Goal: Task Accomplishment & Management: Use online tool/utility

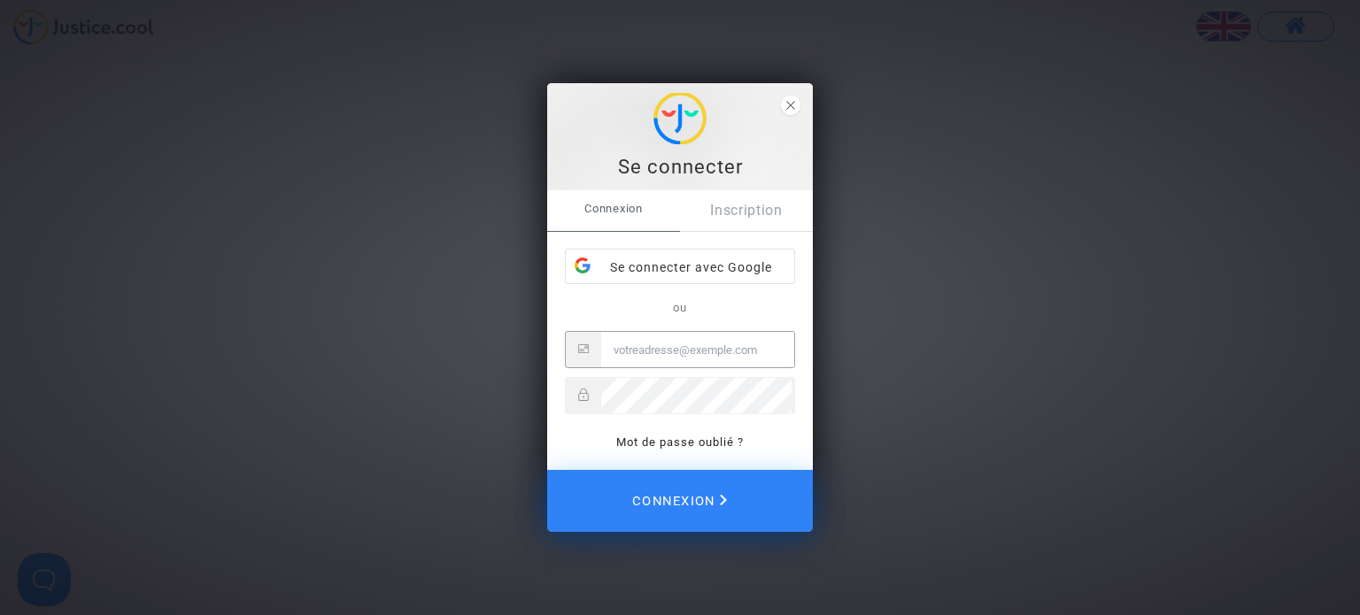
type input "[EMAIL_ADDRESS][DOMAIN_NAME]"
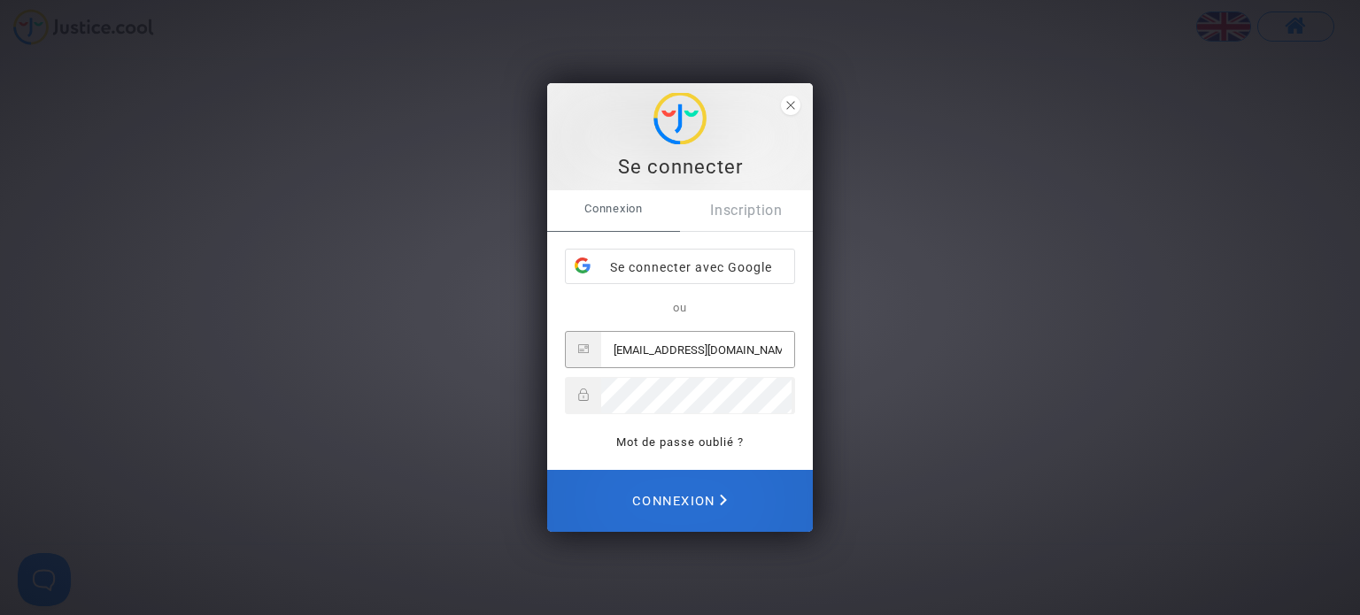
click at [660, 510] on span "Connexion" at bounding box center [679, 501] width 95 height 39
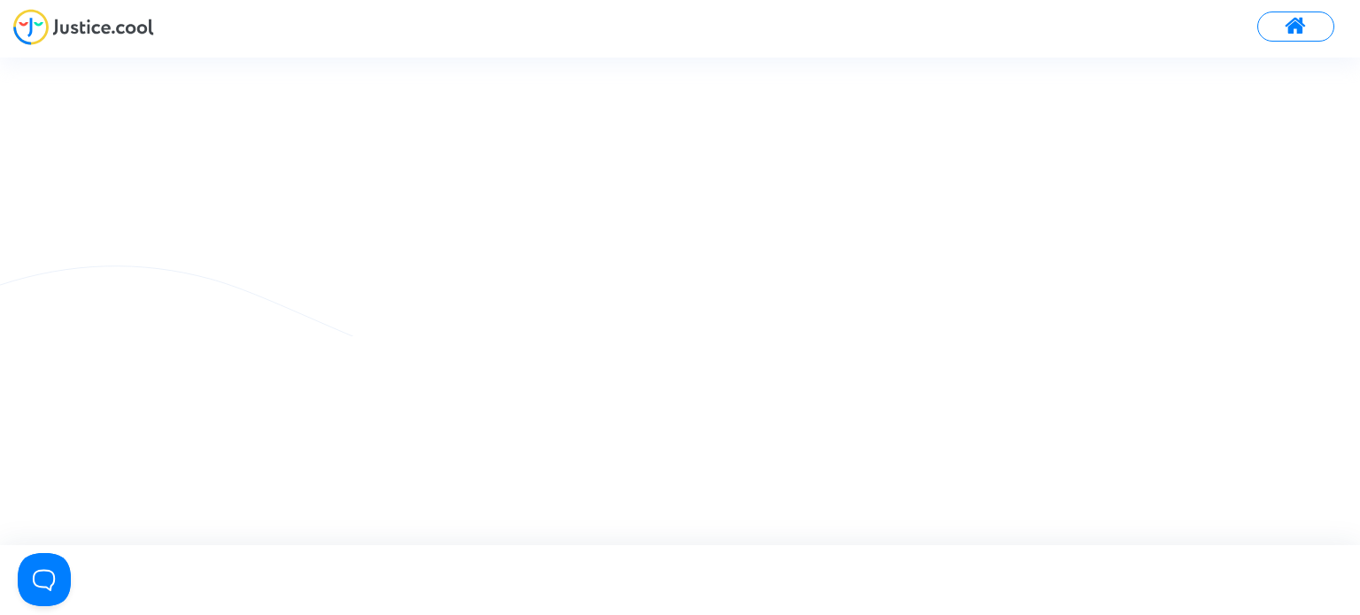
click at [1279, 27] on button at bounding box center [1295, 27] width 77 height 30
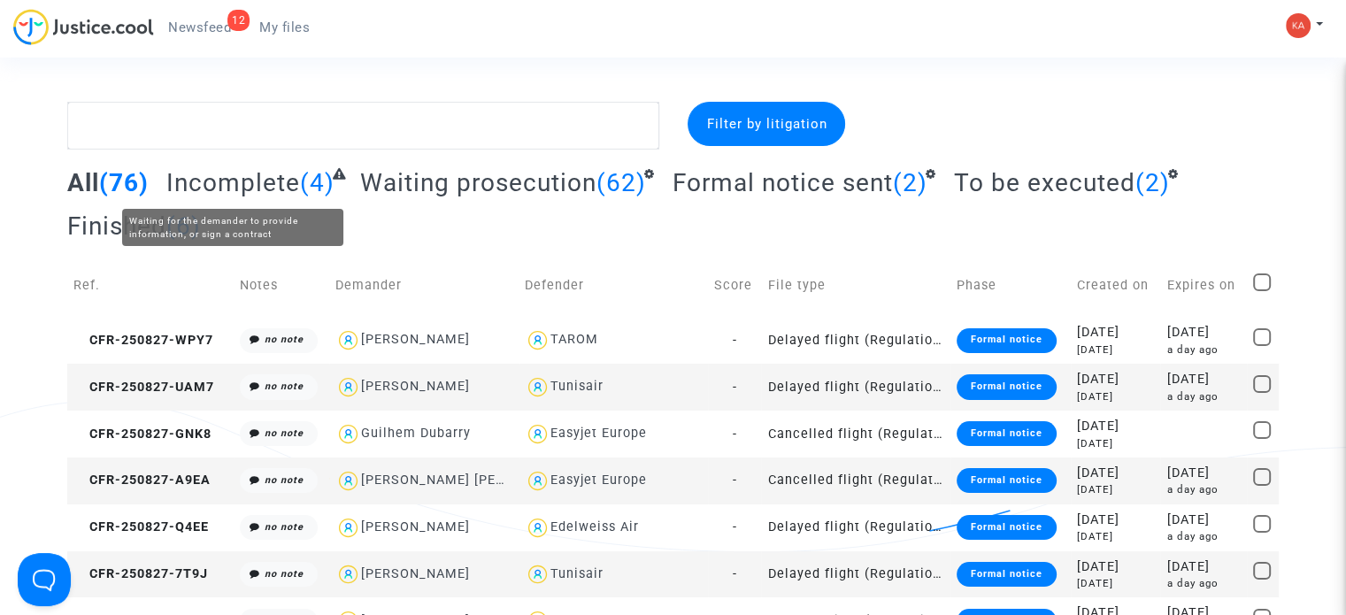
click at [238, 192] on span "Incomplete" at bounding box center [233, 182] width 134 height 29
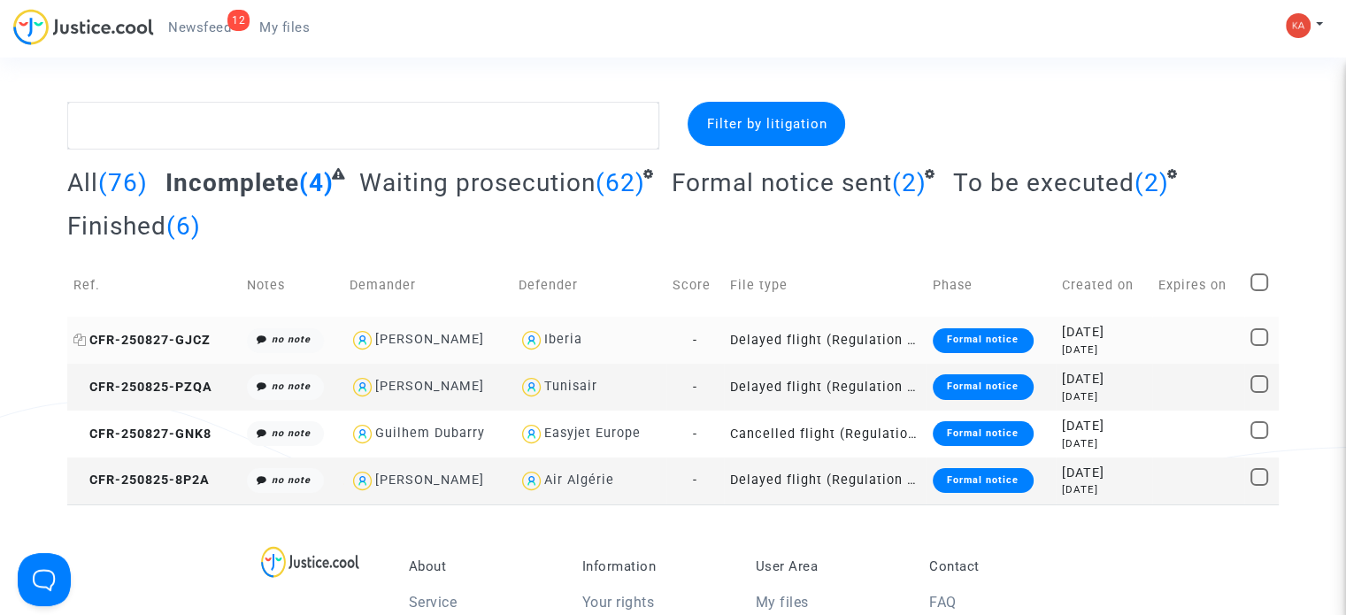
click at [181, 342] on span "CFR-250827-GJCZ" at bounding box center [141, 340] width 137 height 15
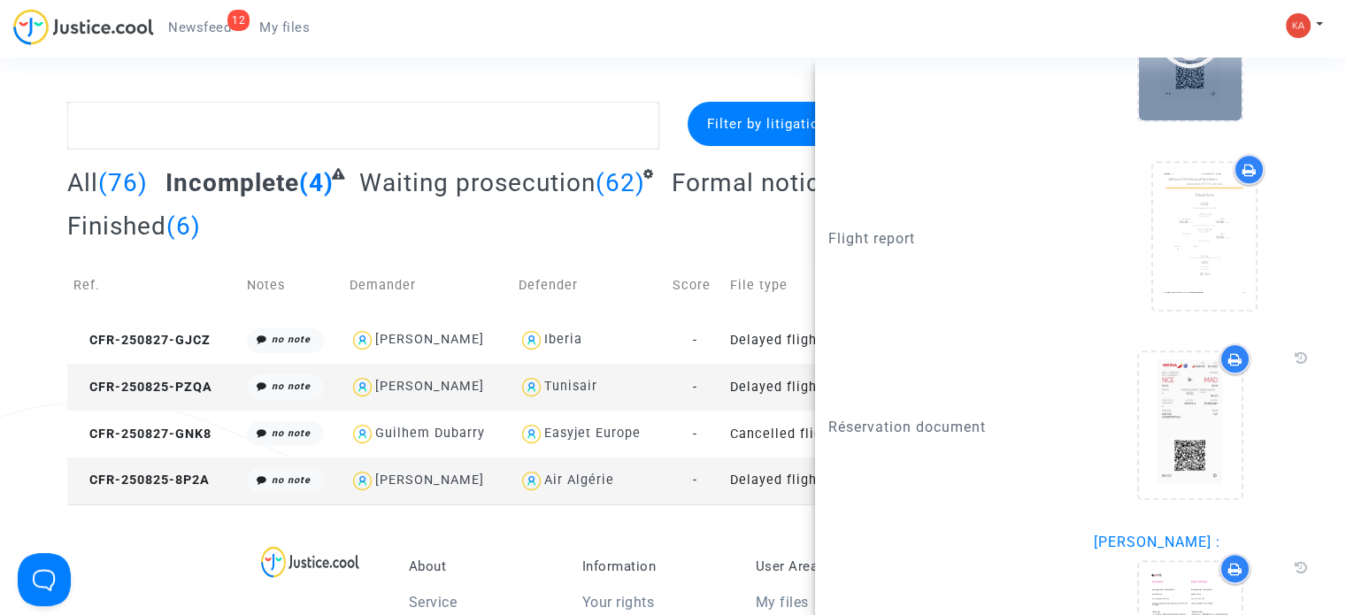
scroll to position [2133, 0]
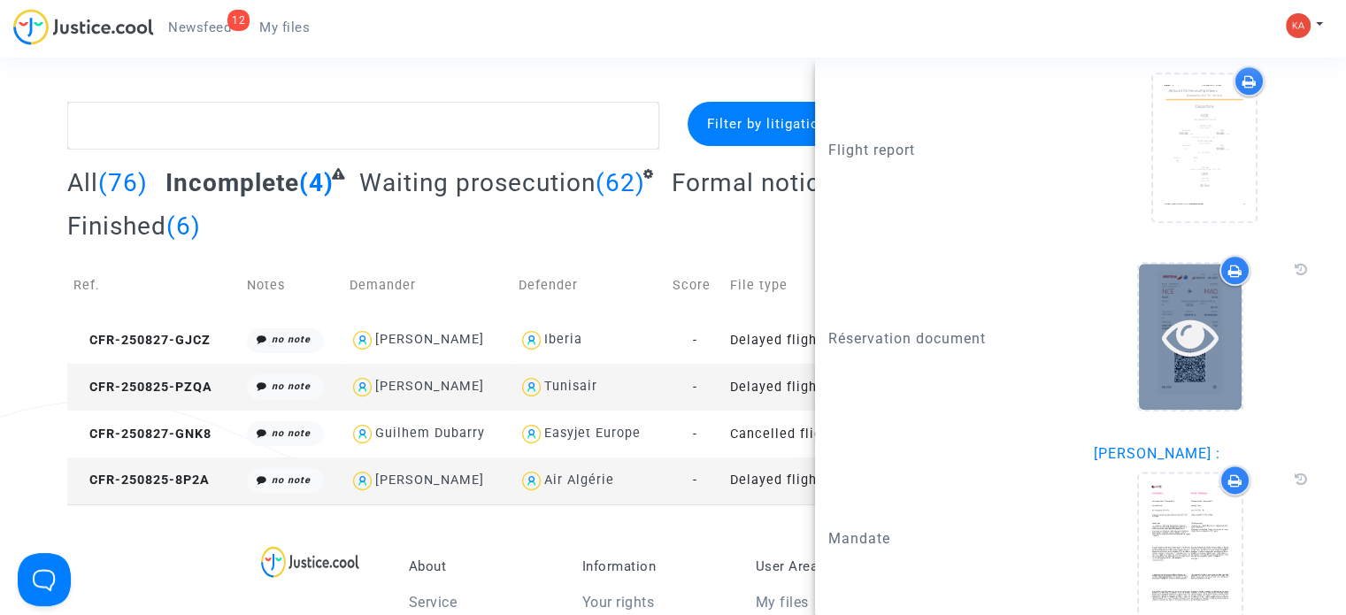
click at [1162, 324] on icon at bounding box center [1191, 336] width 58 height 57
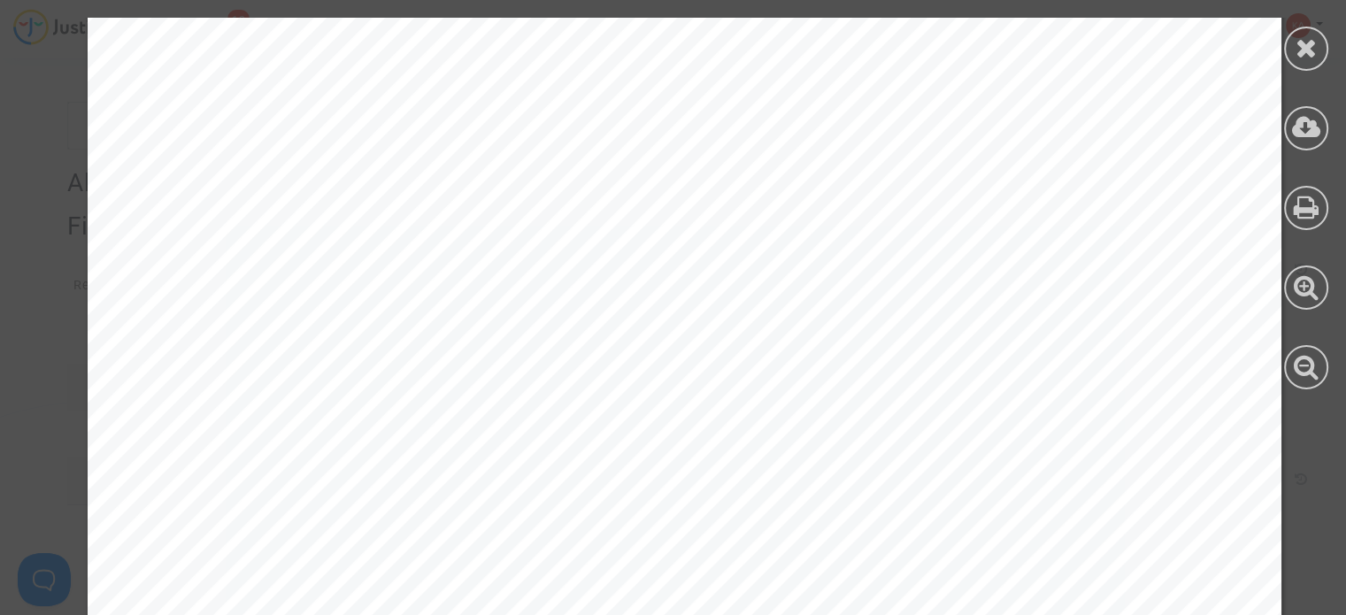
scroll to position [2812, 0]
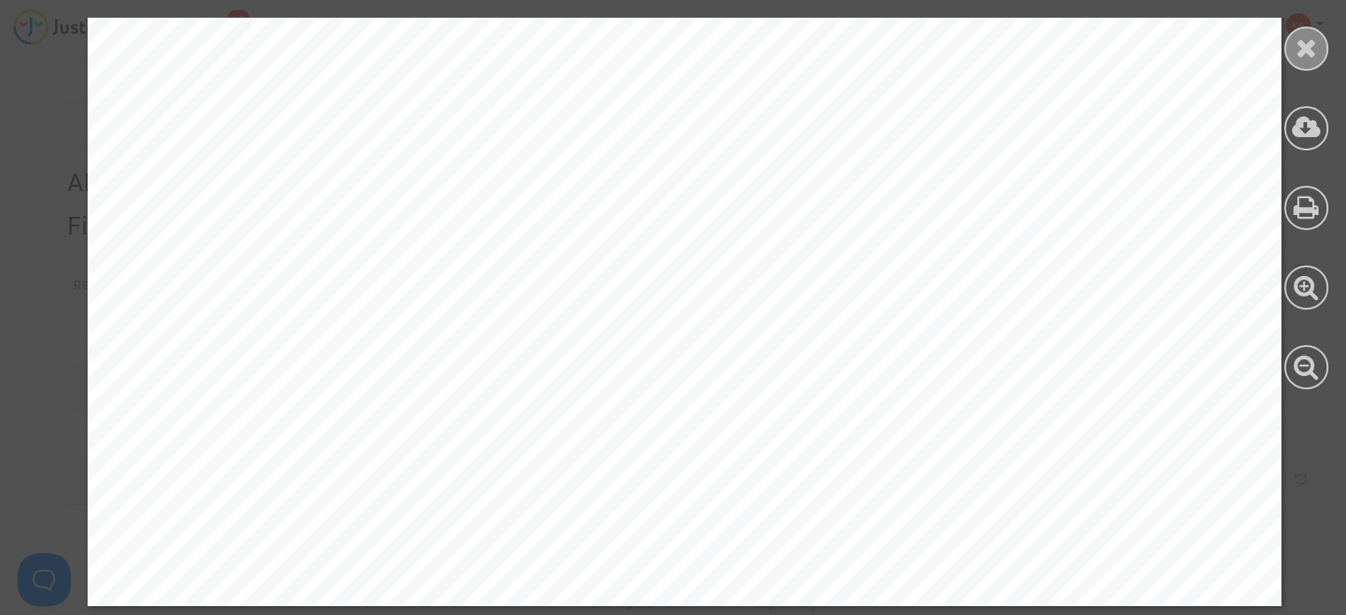
click at [1307, 50] on icon at bounding box center [1307, 48] width 22 height 27
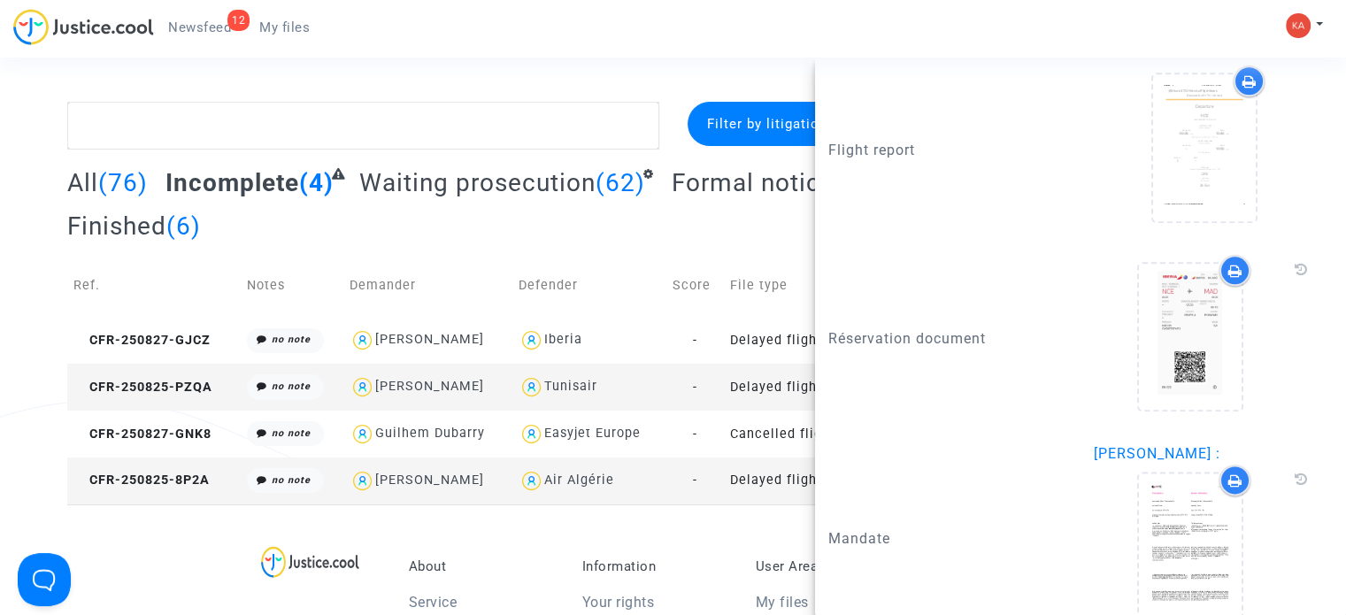
click at [644, 74] on section "Filter by litigation All (76) Incomplete (4) Waiting prosecution (62) Formal no…" at bounding box center [673, 580] width 1346 height 1161
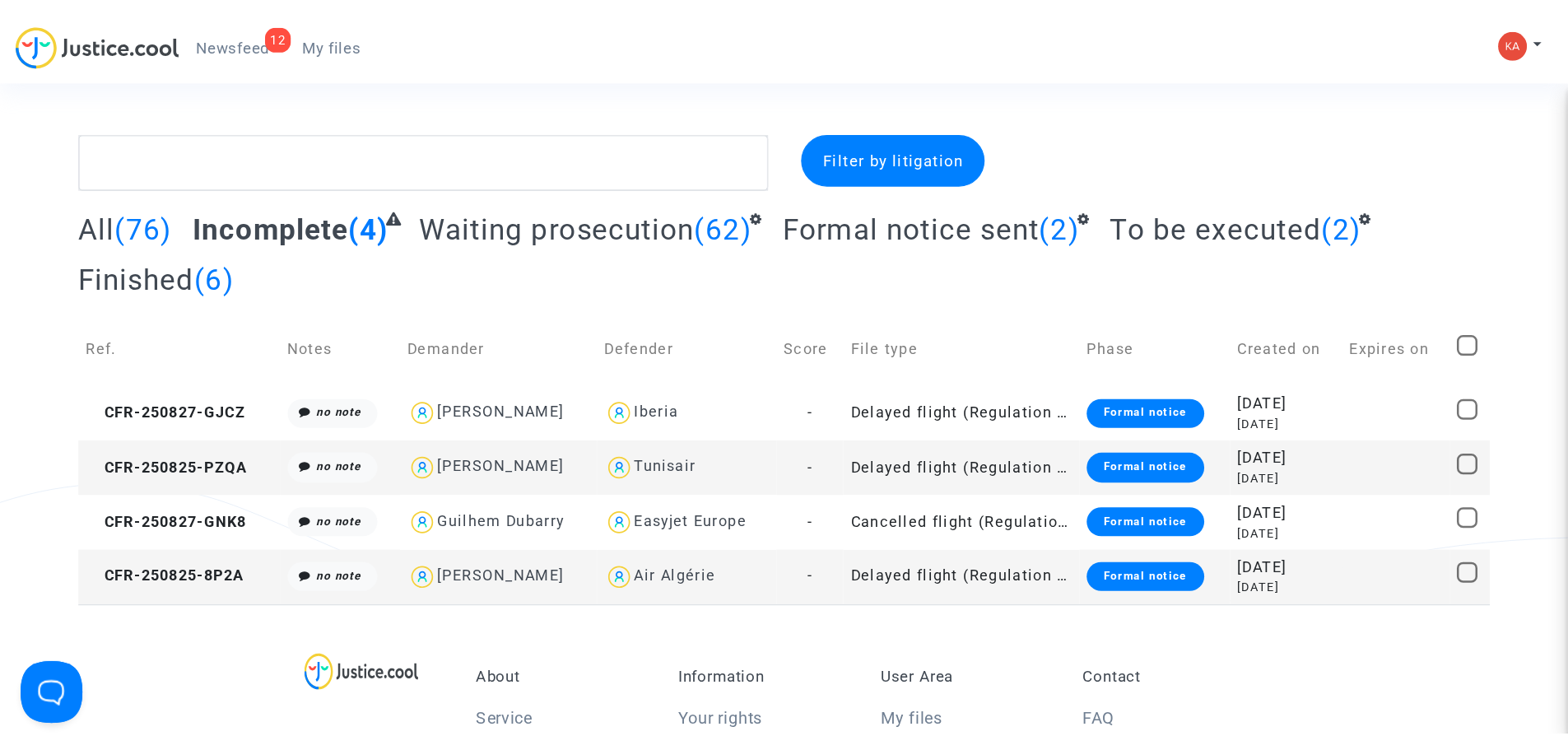
scroll to position [0, 0]
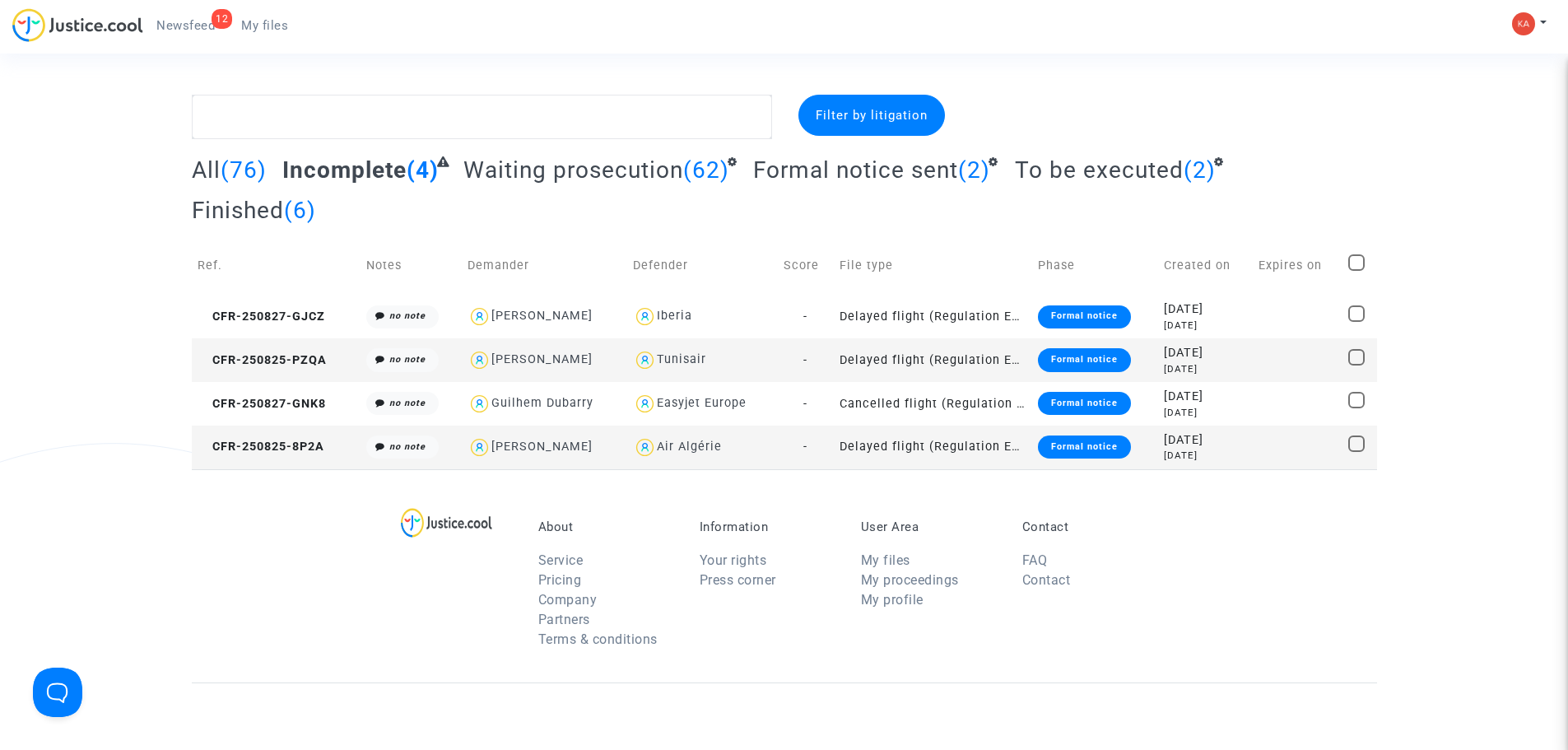
click at [235, 166] on span "(76)" at bounding box center [244, 169] width 47 height 27
click at [237, 170] on span "(76)" at bounding box center [244, 169] width 47 height 27
click at [238, 170] on span "(76)" at bounding box center [244, 169] width 47 height 27
click at [238, 177] on span "(76)" at bounding box center [244, 169] width 47 height 27
click at [177, 26] on span "Newsfeed" at bounding box center [185, 25] width 59 height 15
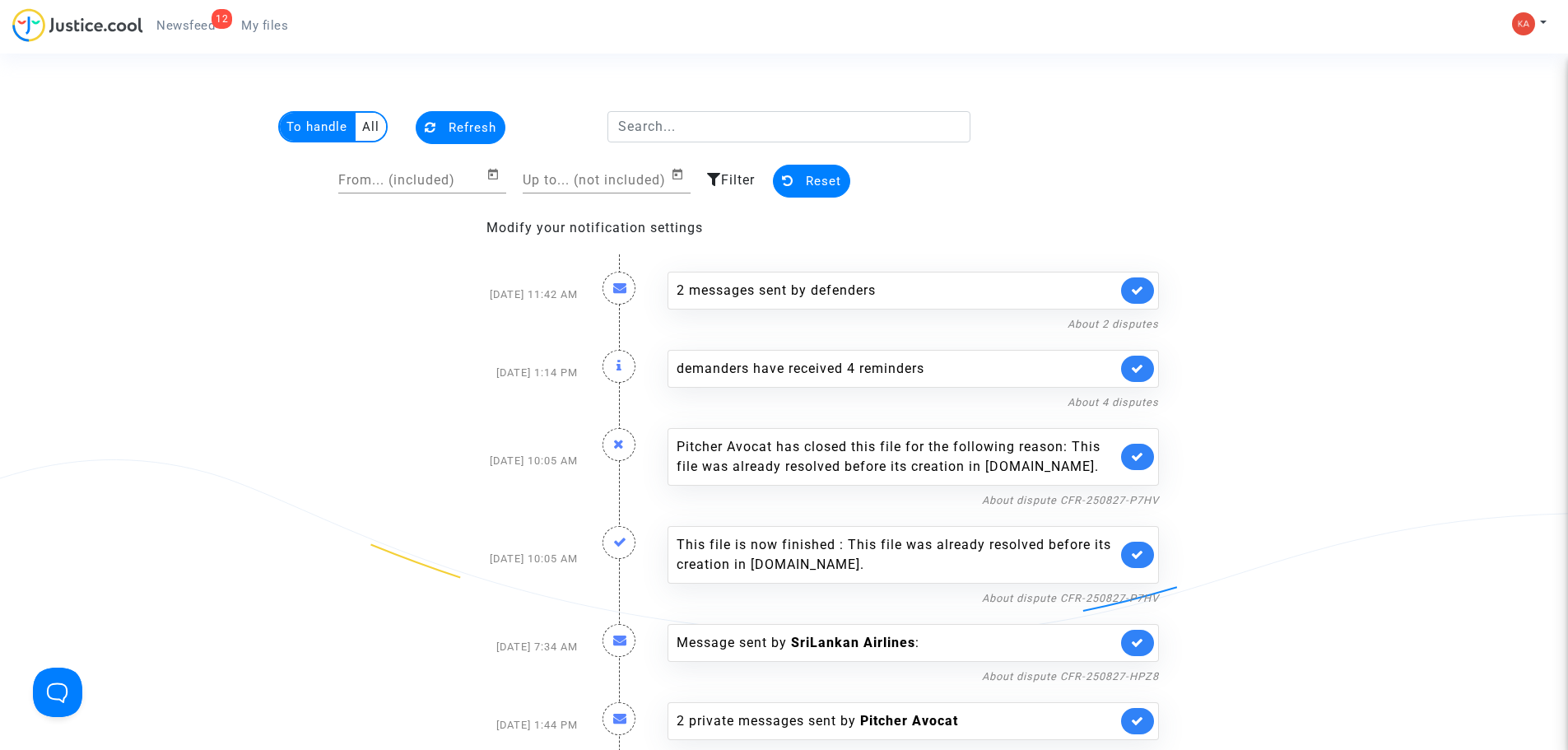
click at [268, 24] on span "My files" at bounding box center [264, 25] width 47 height 15
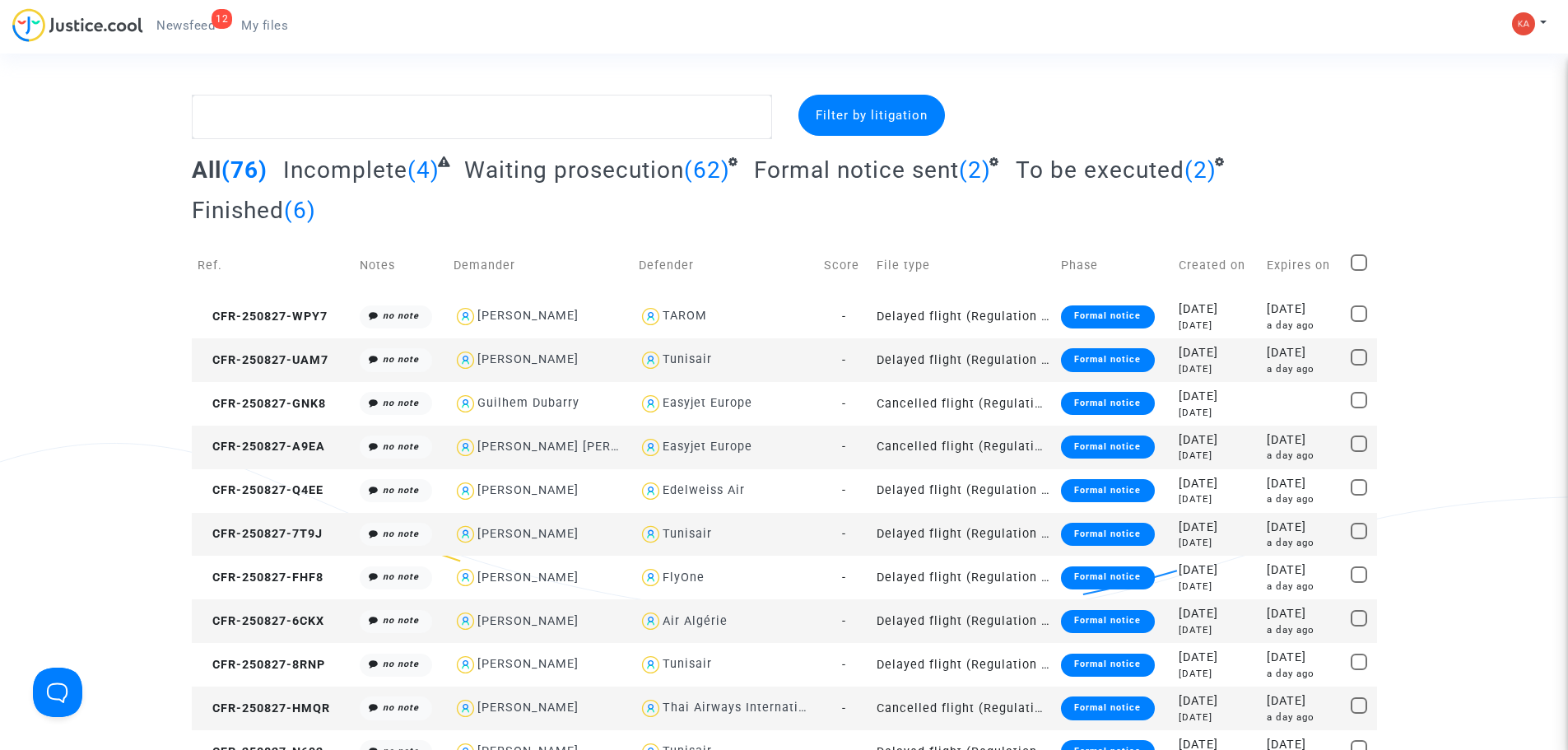
click at [234, 170] on span "(76)" at bounding box center [245, 169] width 47 height 27
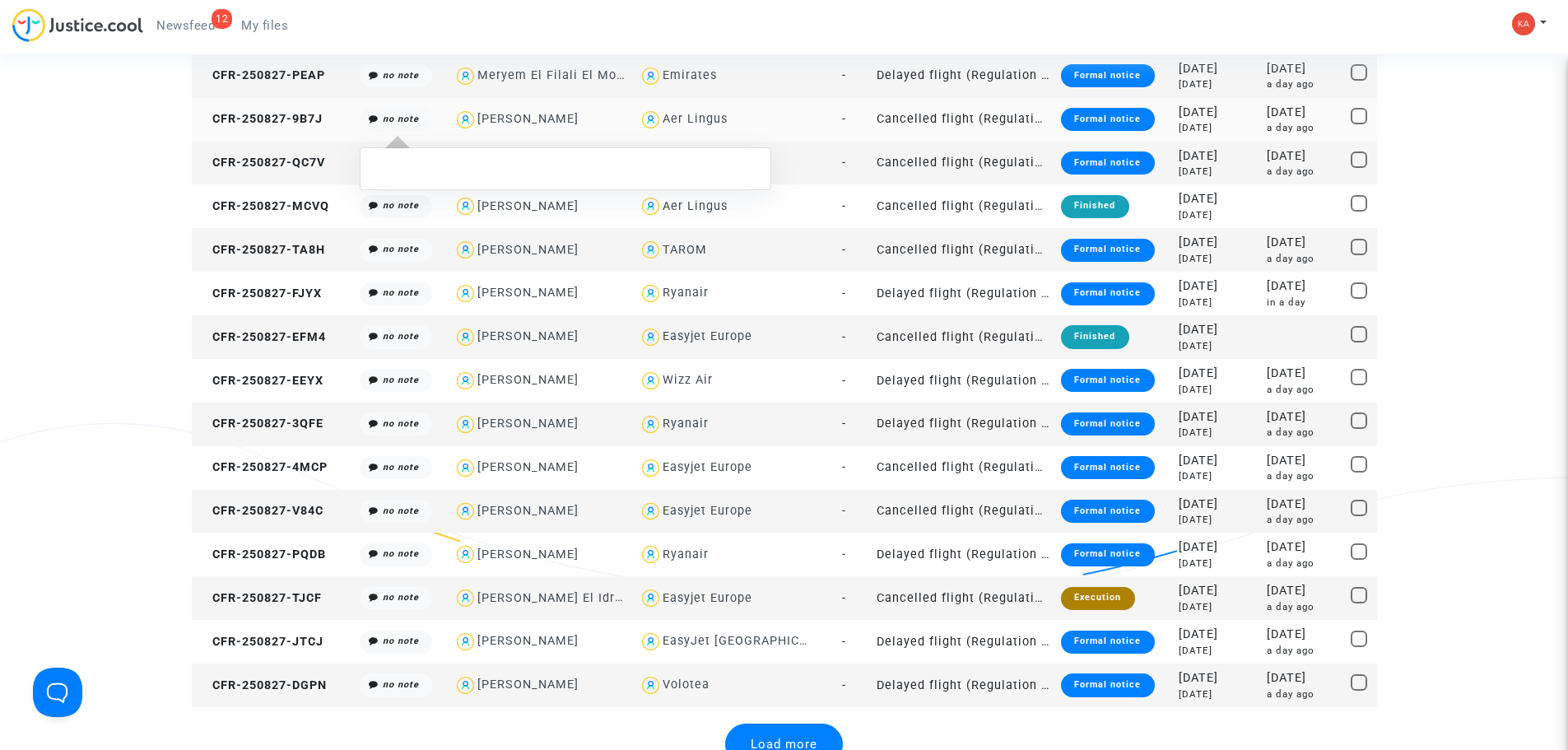
scroll to position [1813, 0]
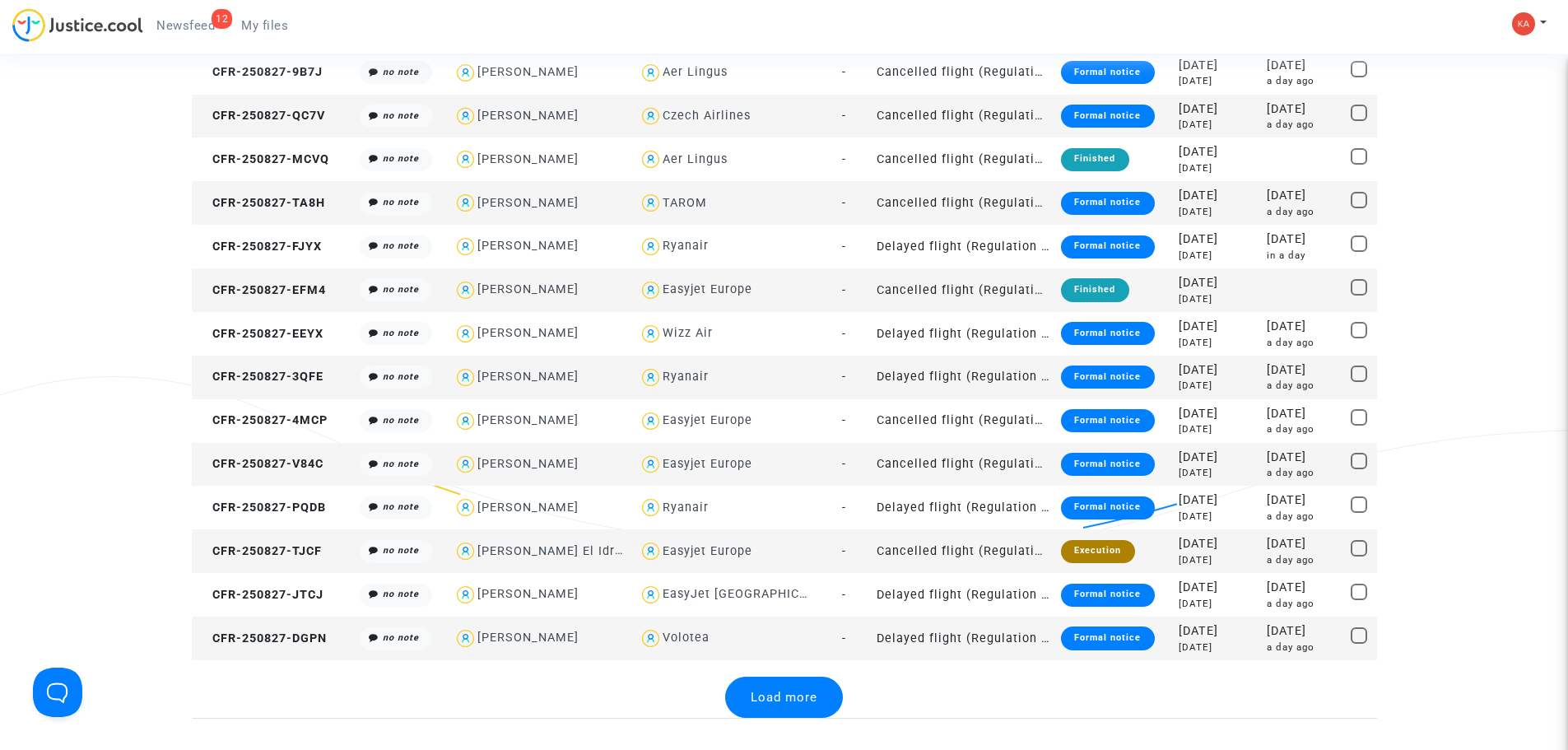
click at [764, 571] on span "Load more" at bounding box center [784, 698] width 67 height 15
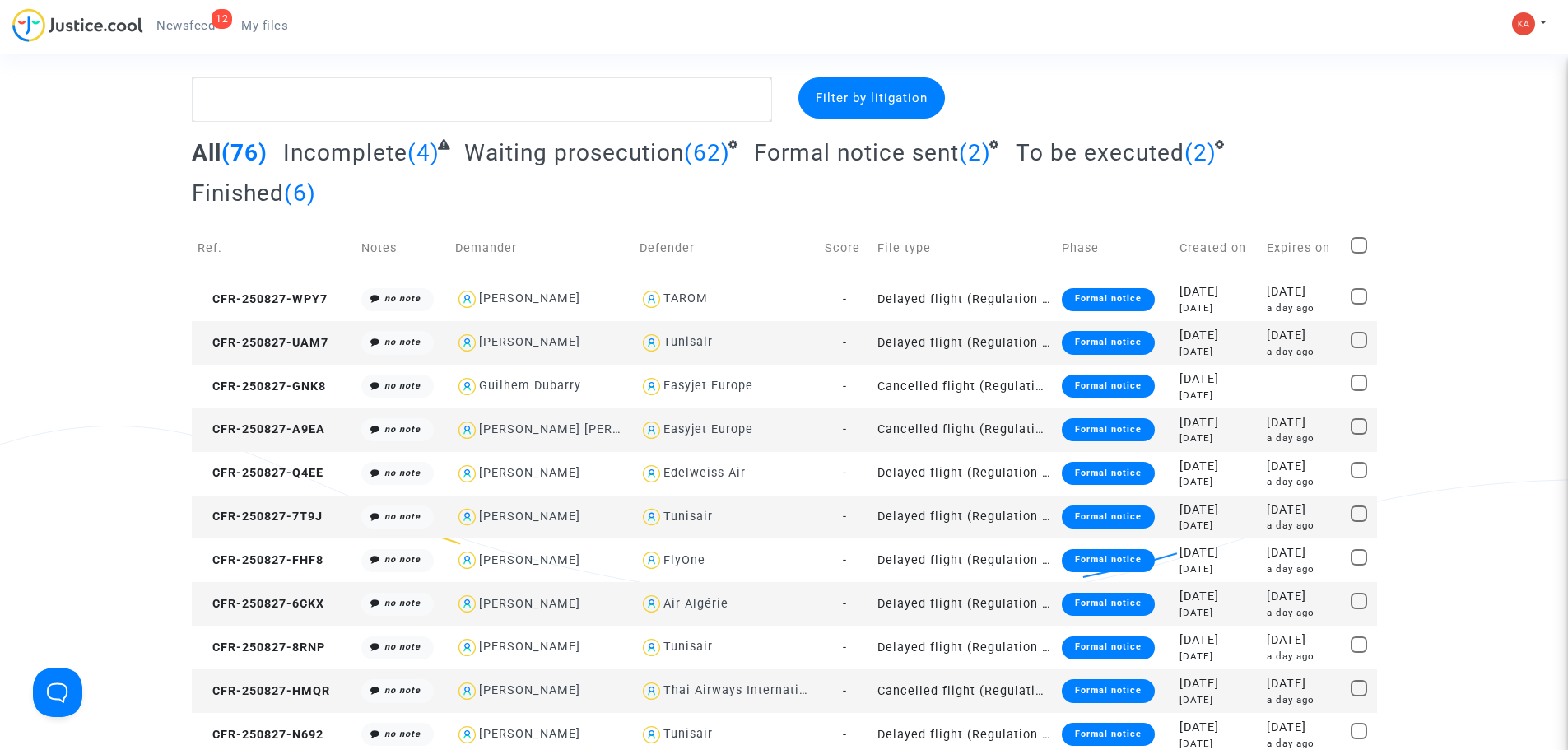
scroll to position [0, 0]
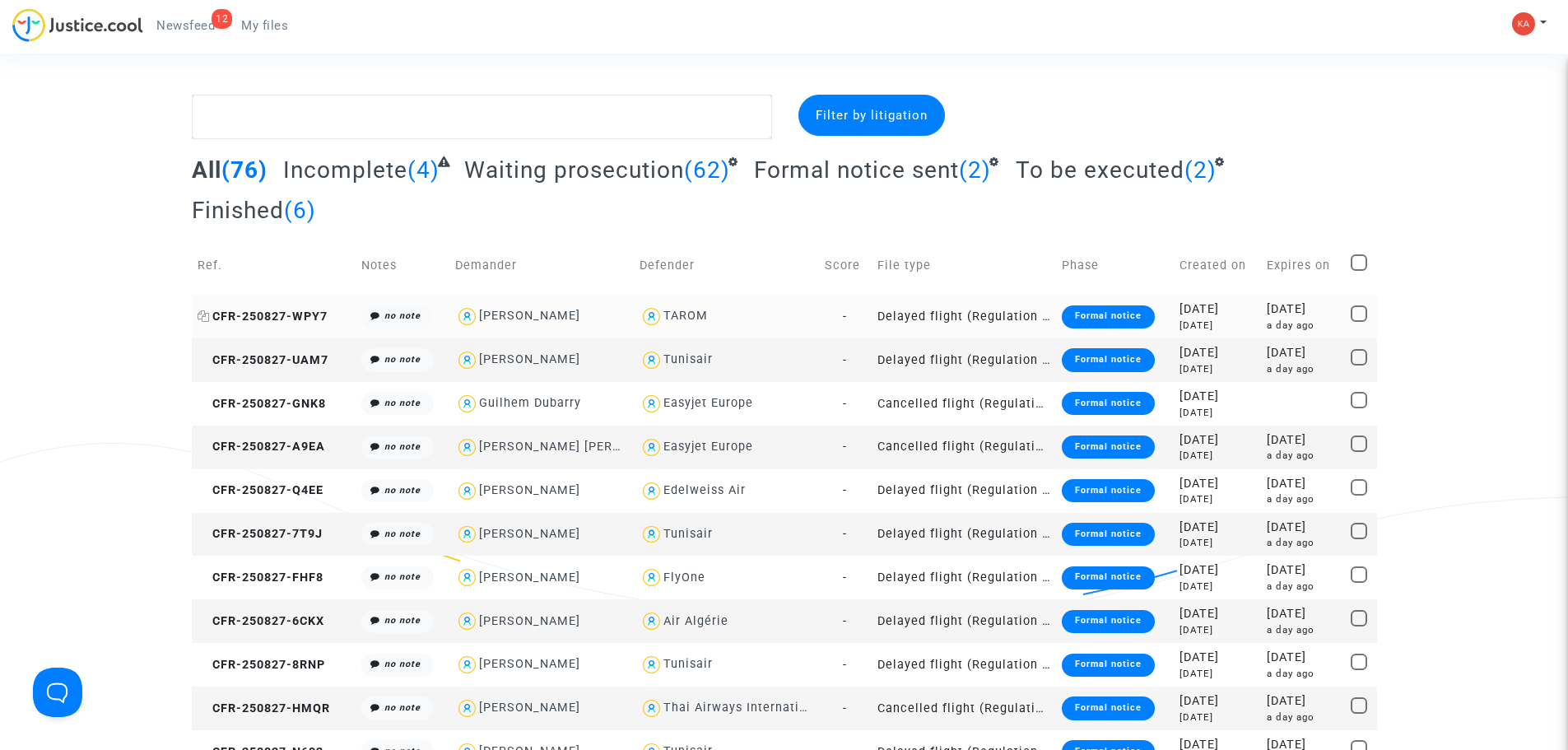
click at [315, 310] on span "CFR-250827-WPY7" at bounding box center [262, 316] width 130 height 14
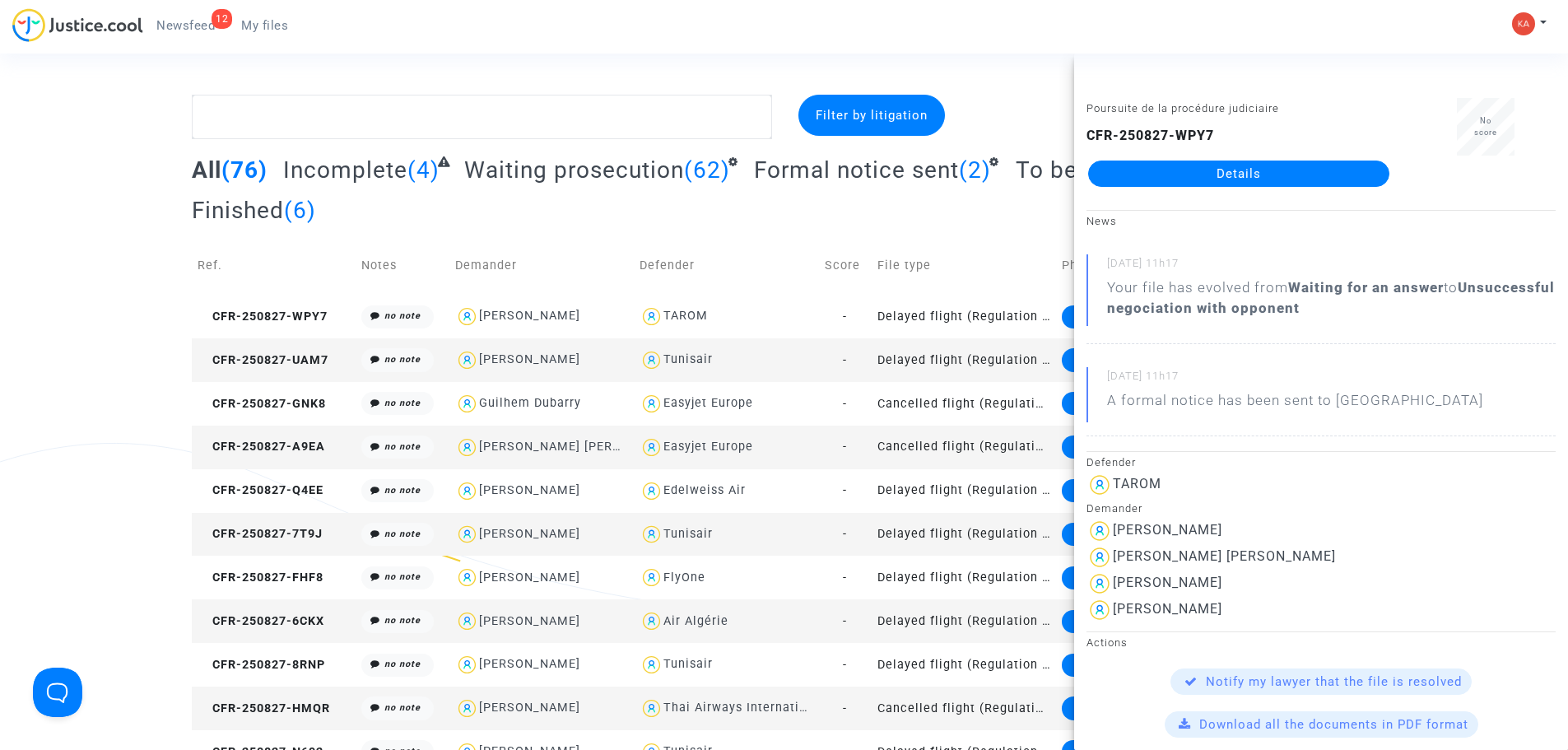
click at [1242, 178] on link "Details" at bounding box center [1239, 174] width 301 height 26
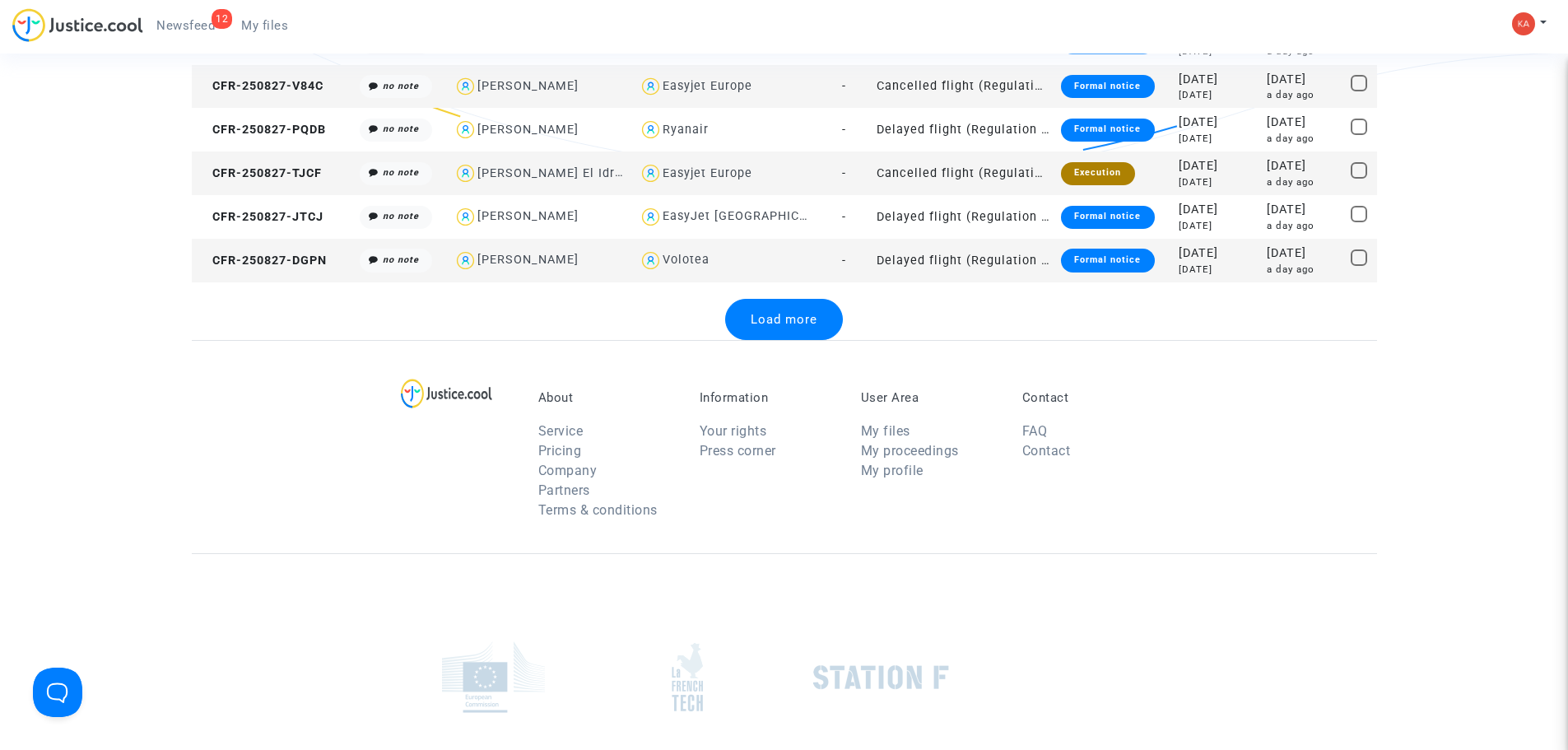
scroll to position [2186, 0]
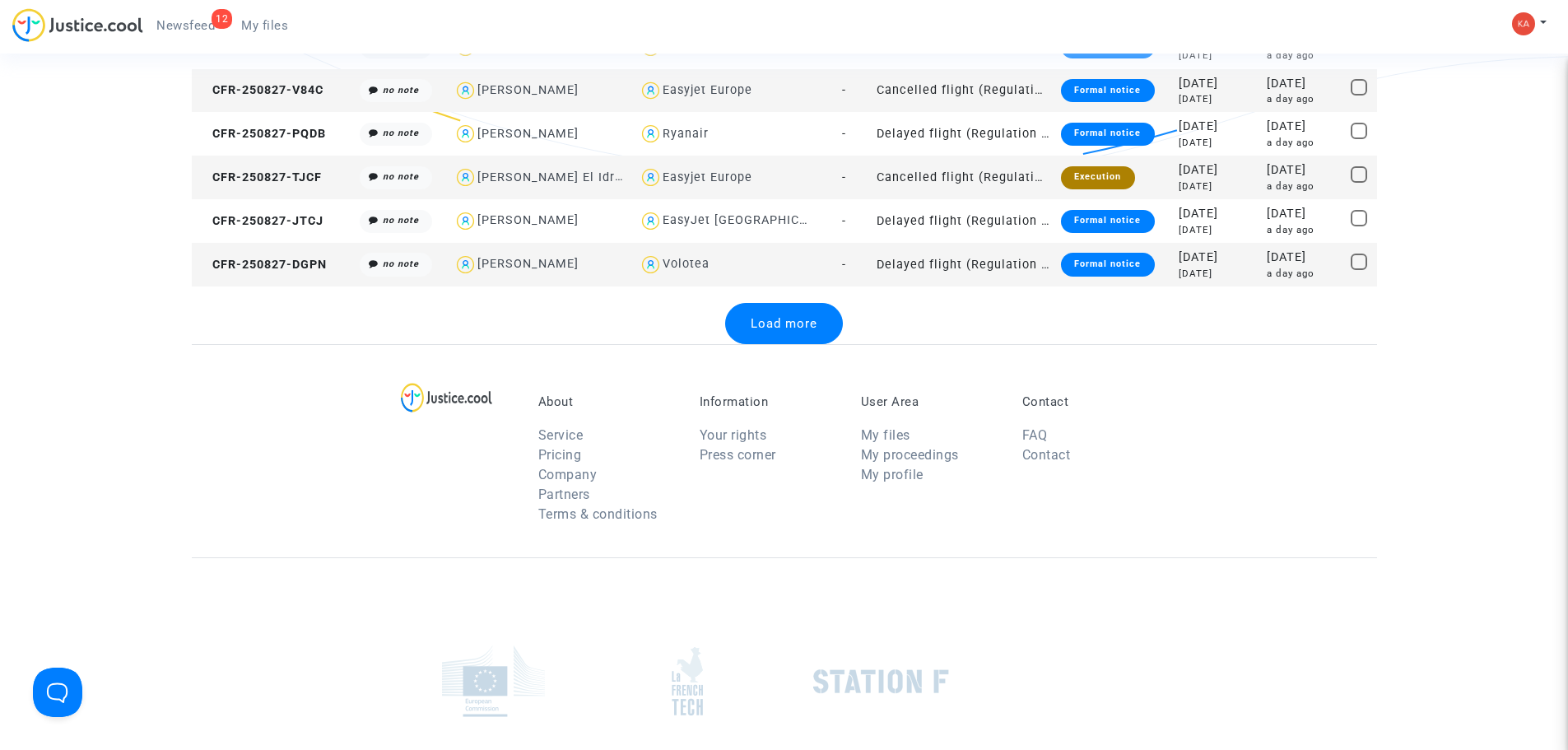
click at [776, 303] on div "Load more" at bounding box center [784, 324] width 118 height 41
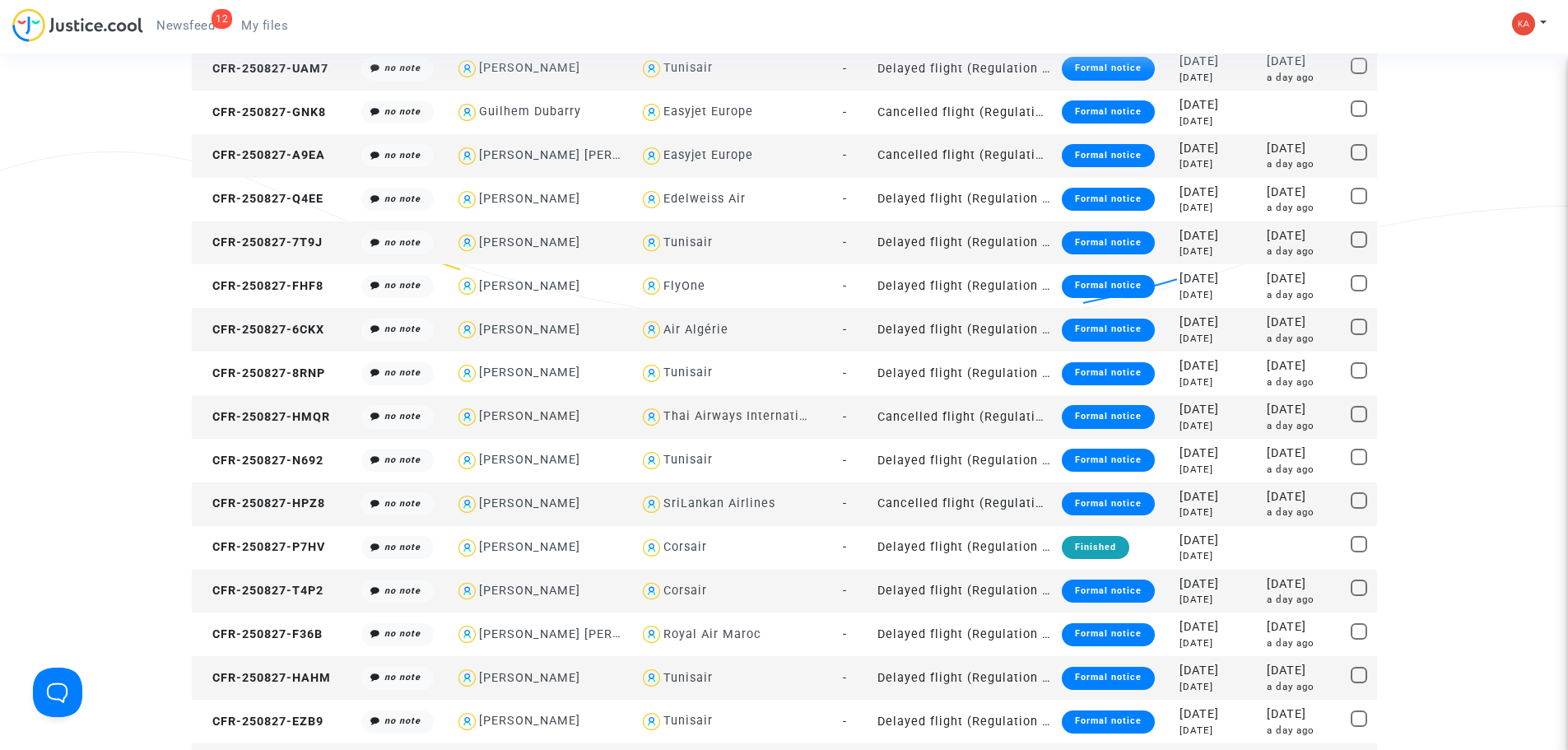
scroll to position [0, 0]
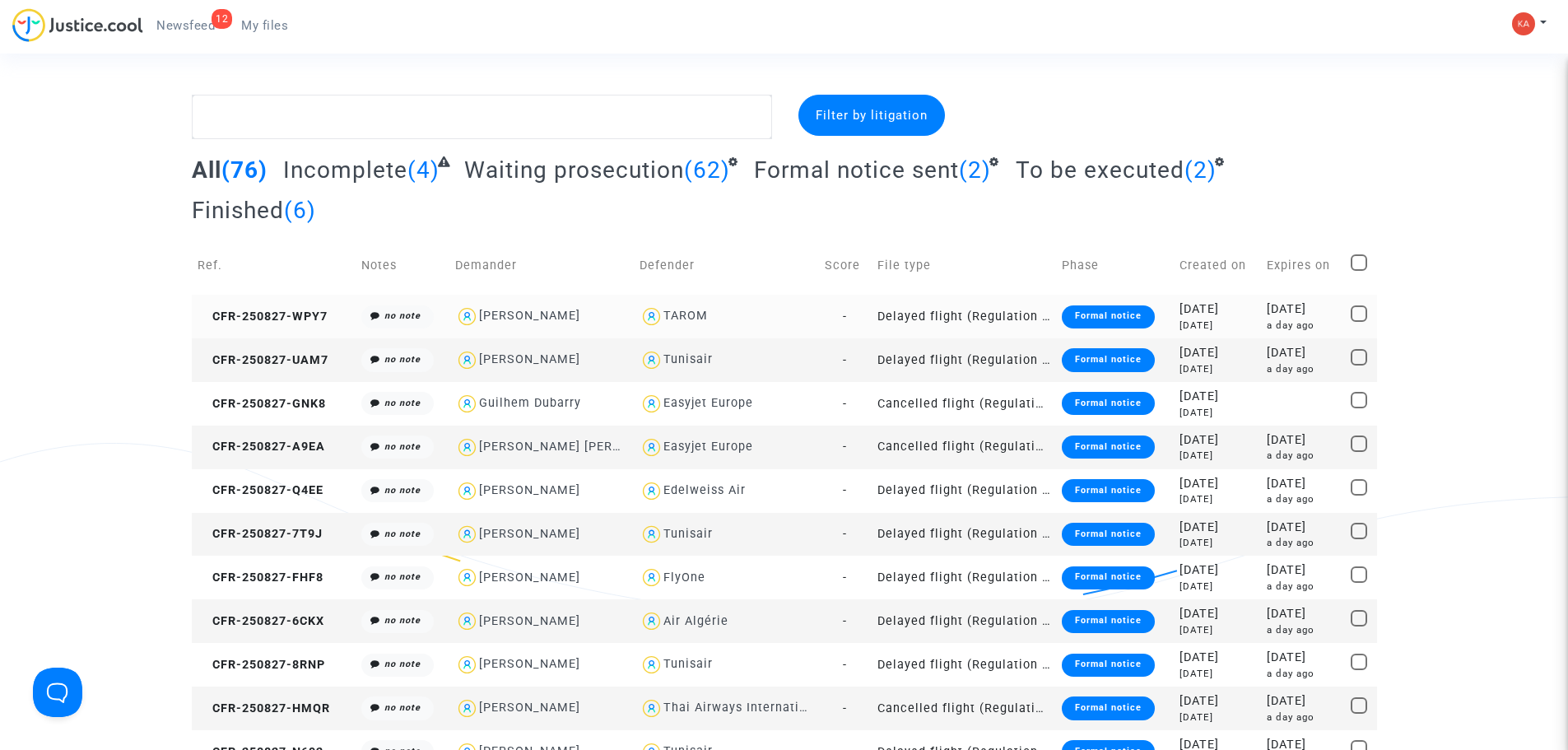
click at [1264, 305] on check at bounding box center [1361, 316] width 20 height 23
click at [1264, 305] on span at bounding box center [1360, 314] width 17 height 17
click at [1264, 322] on input "checkbox" at bounding box center [1359, 322] width 1 height 1
checkbox input "true"
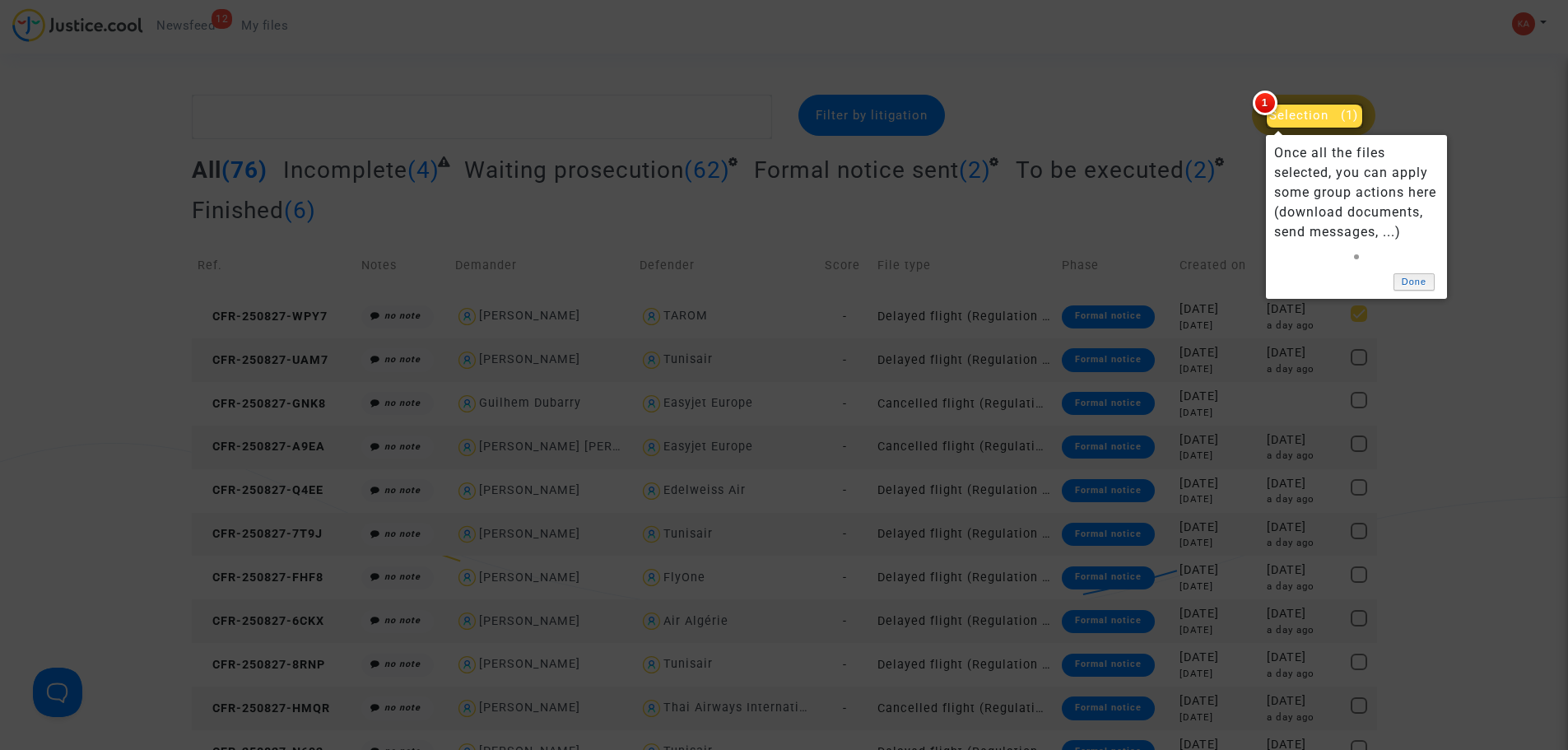
click at [1264, 278] on link "Done" at bounding box center [1415, 282] width 41 height 18
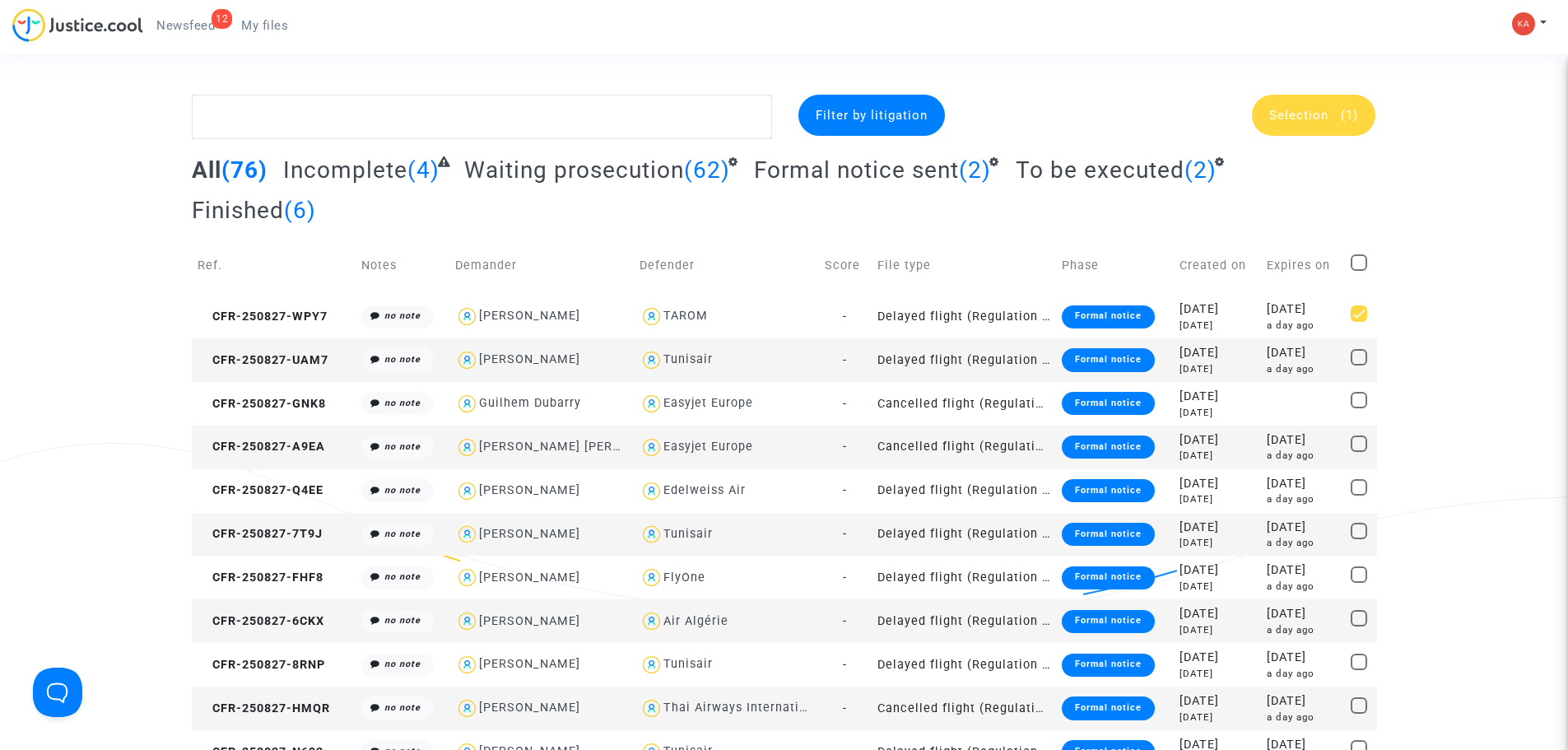
click at [1264, 255] on span at bounding box center [1360, 263] width 17 height 17
click at [1264, 271] on input "checkbox" at bounding box center [1359, 271] width 1 height 1
checkbox input "true"
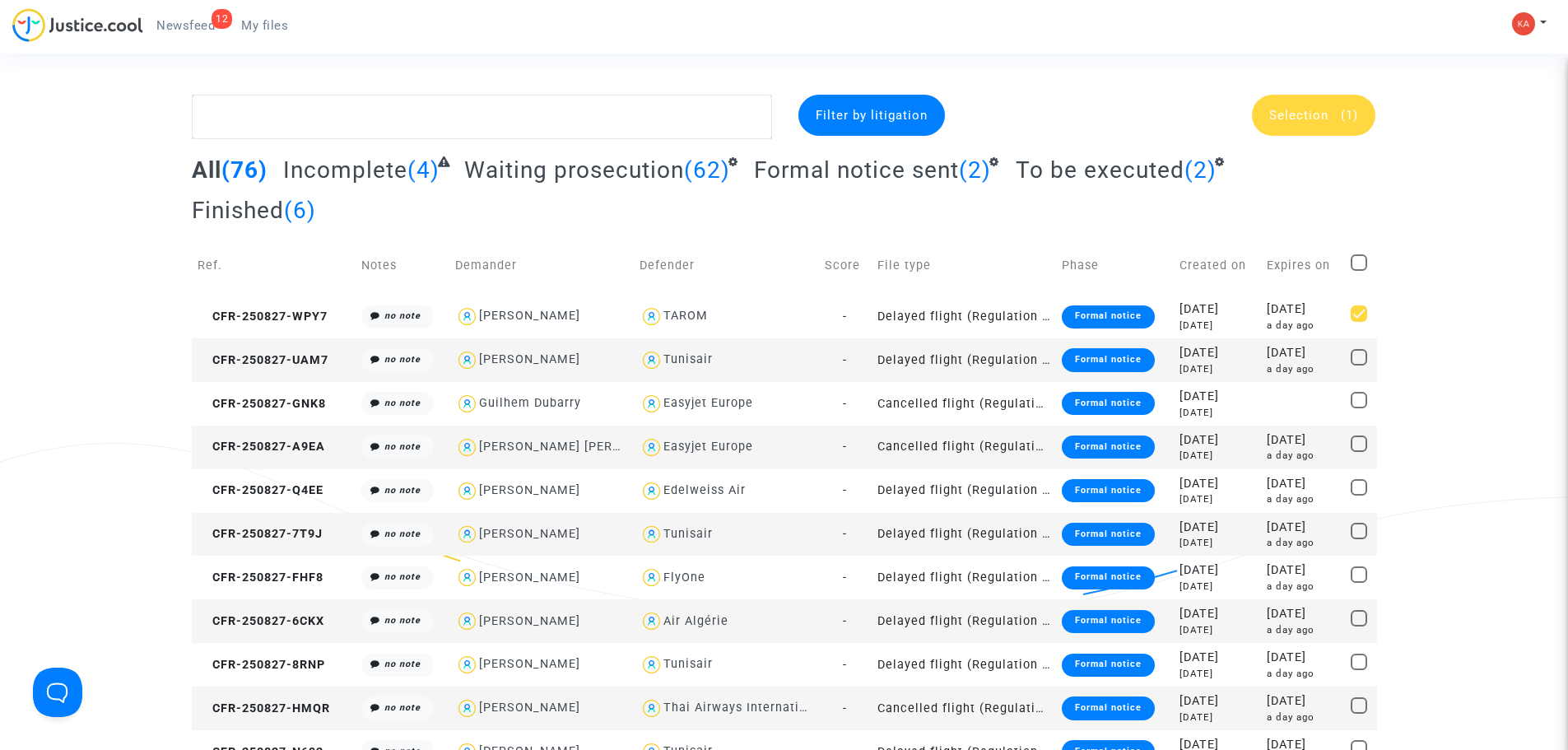
checkbox input "true"
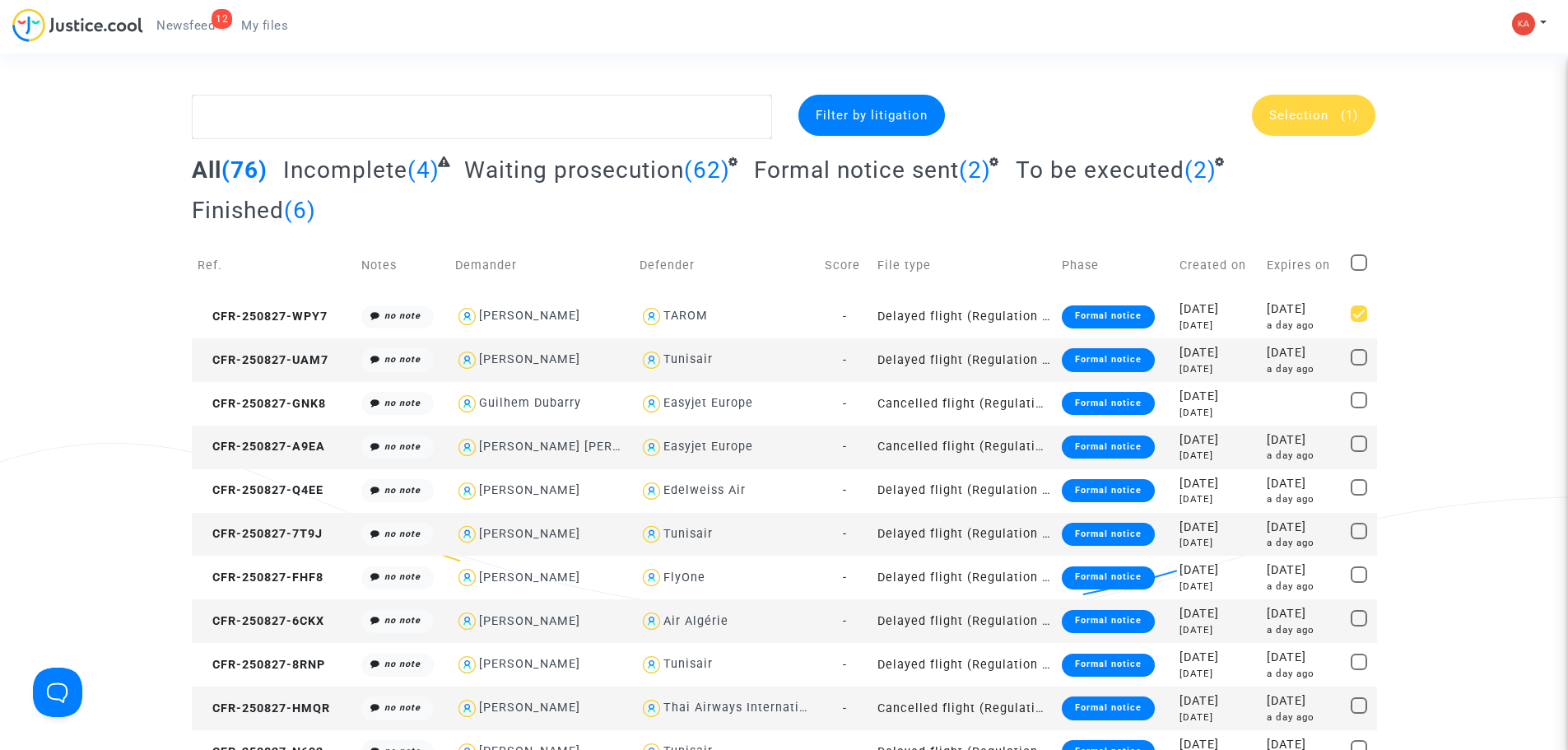
checkbox input "true"
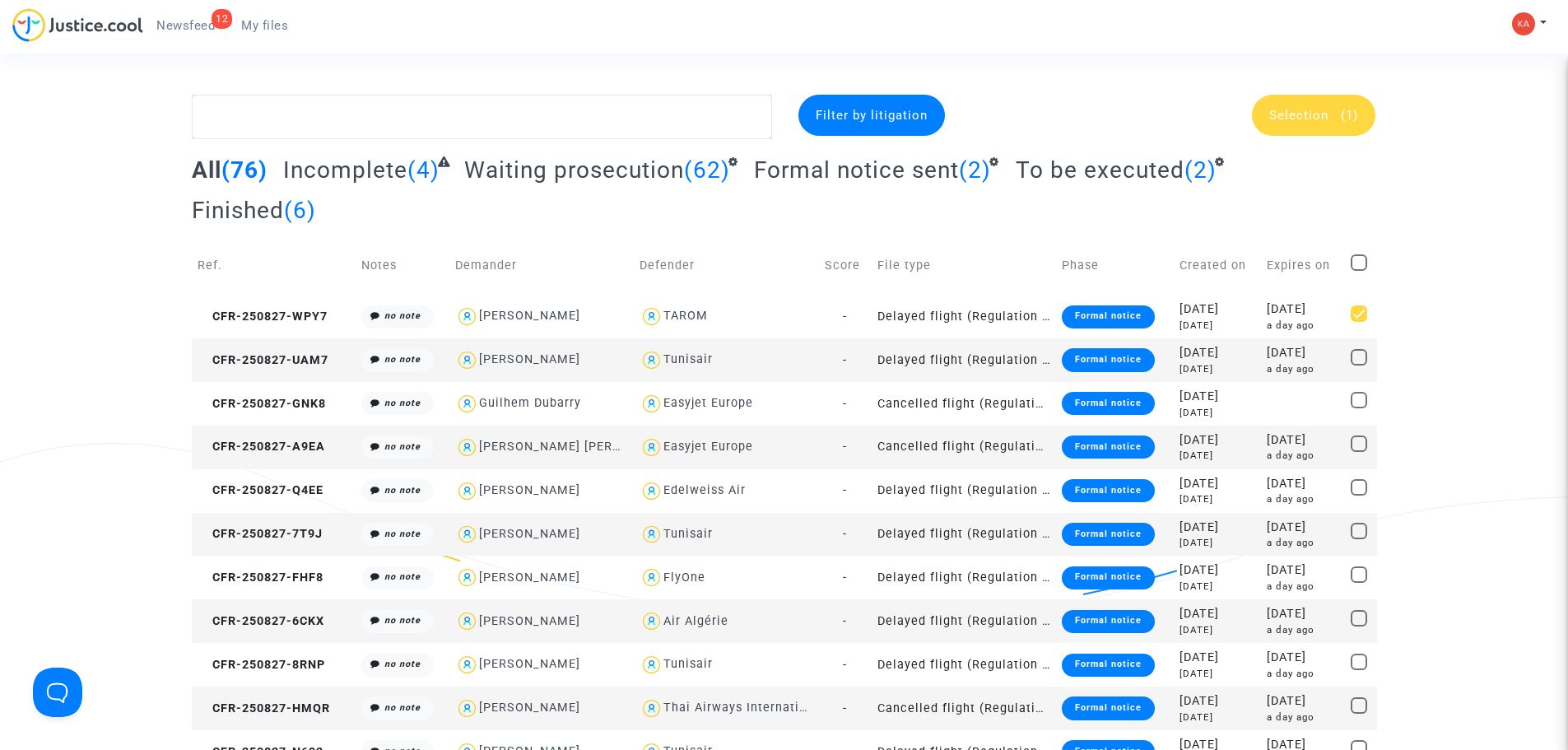
checkbox input "true"
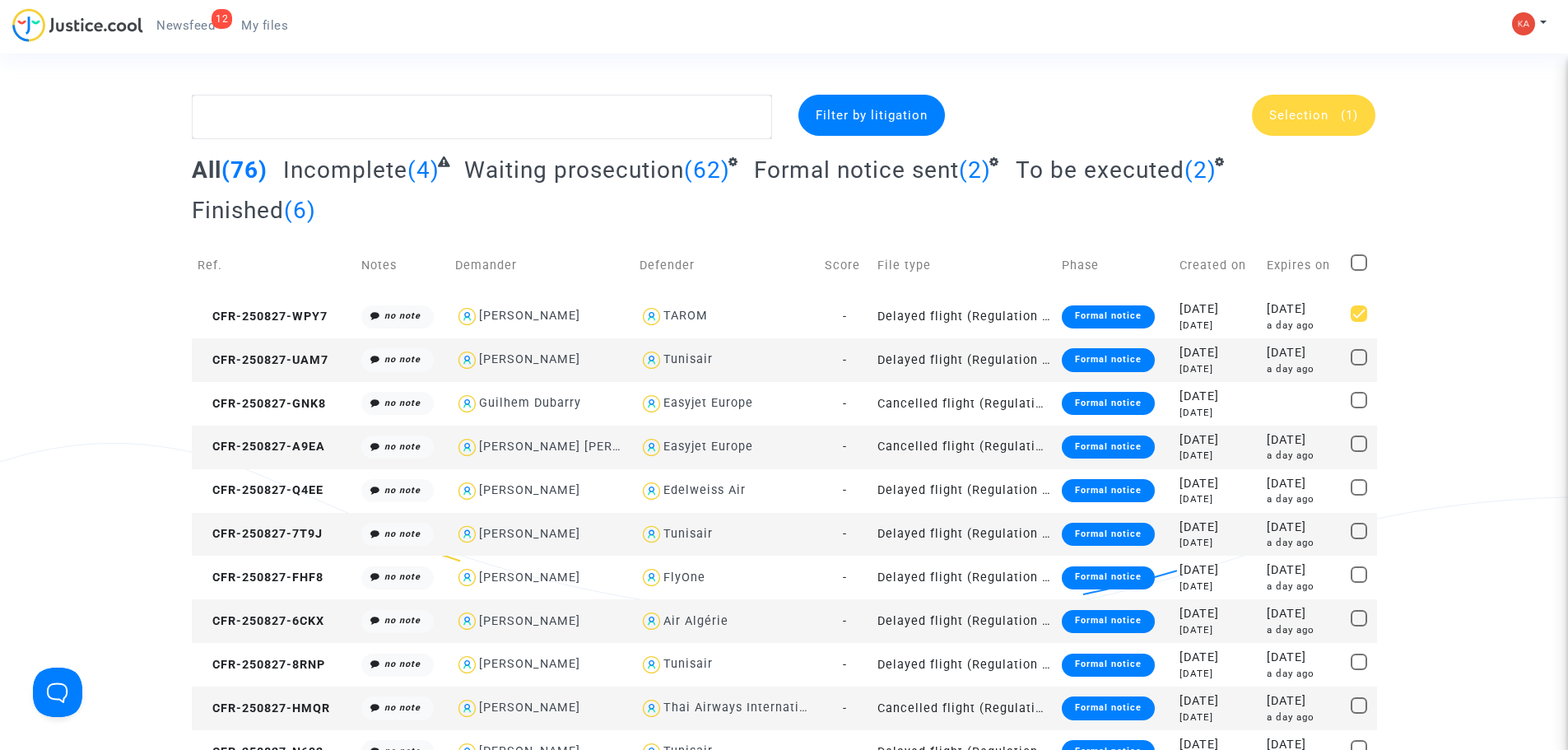
checkbox input "true"
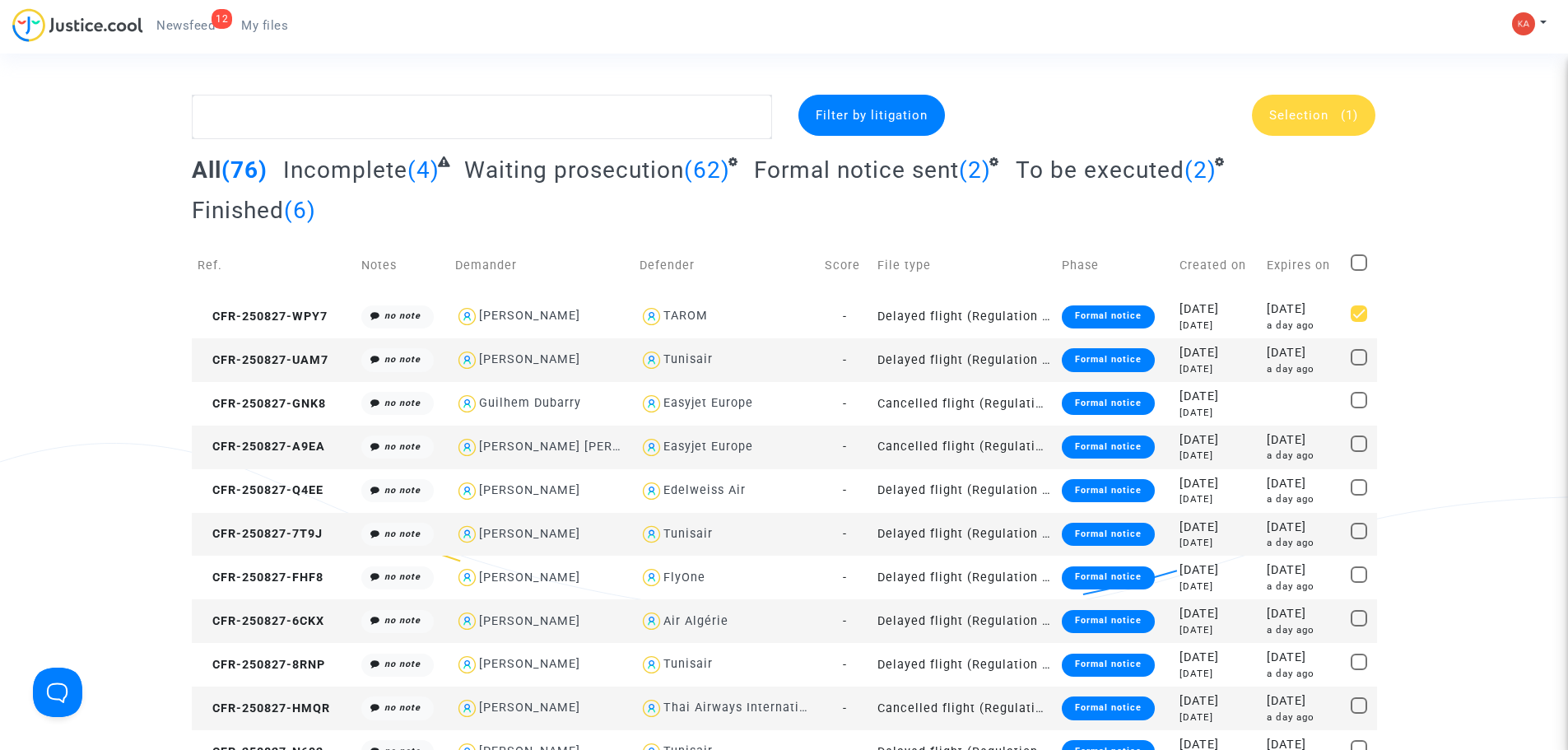
checkbox input "true"
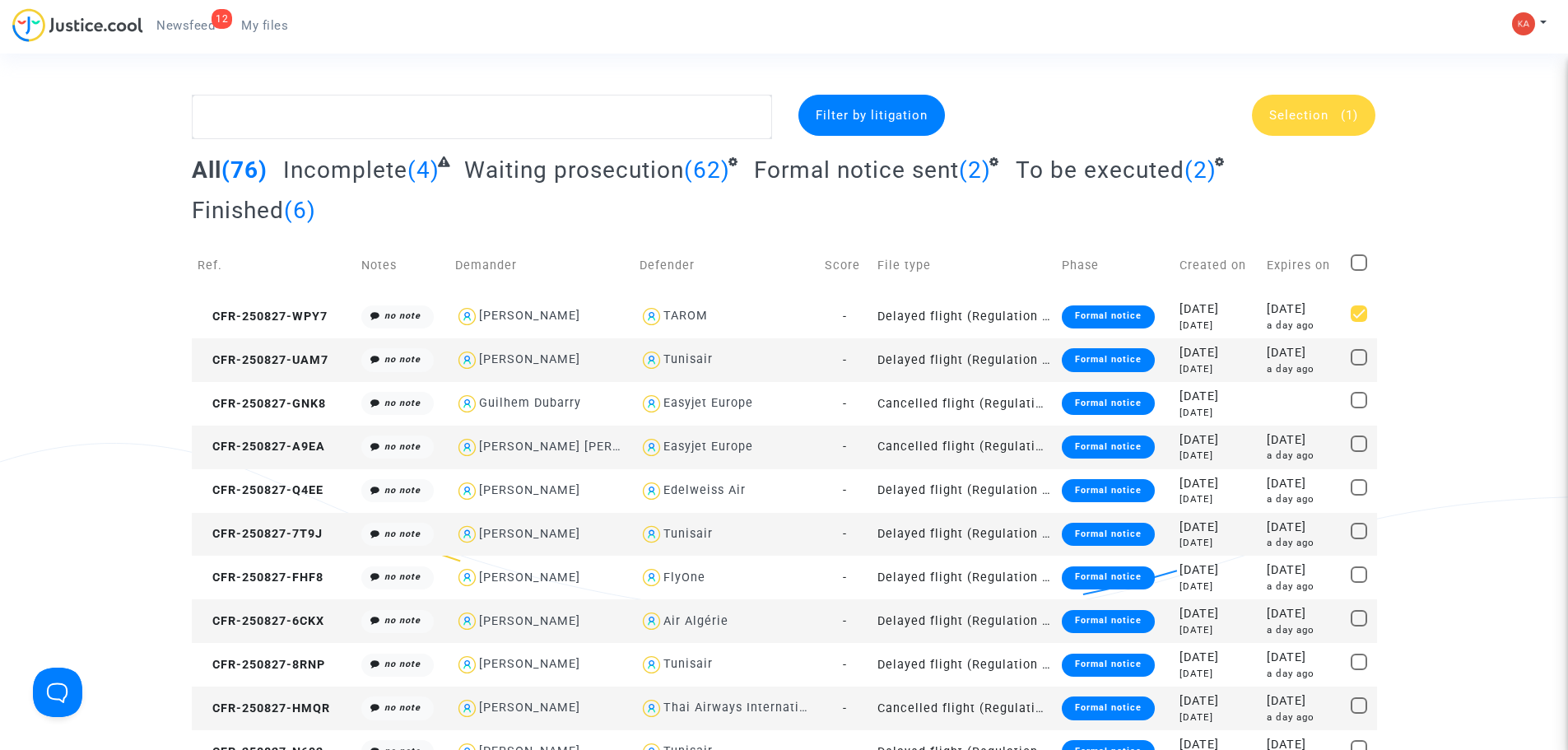
checkbox input "true"
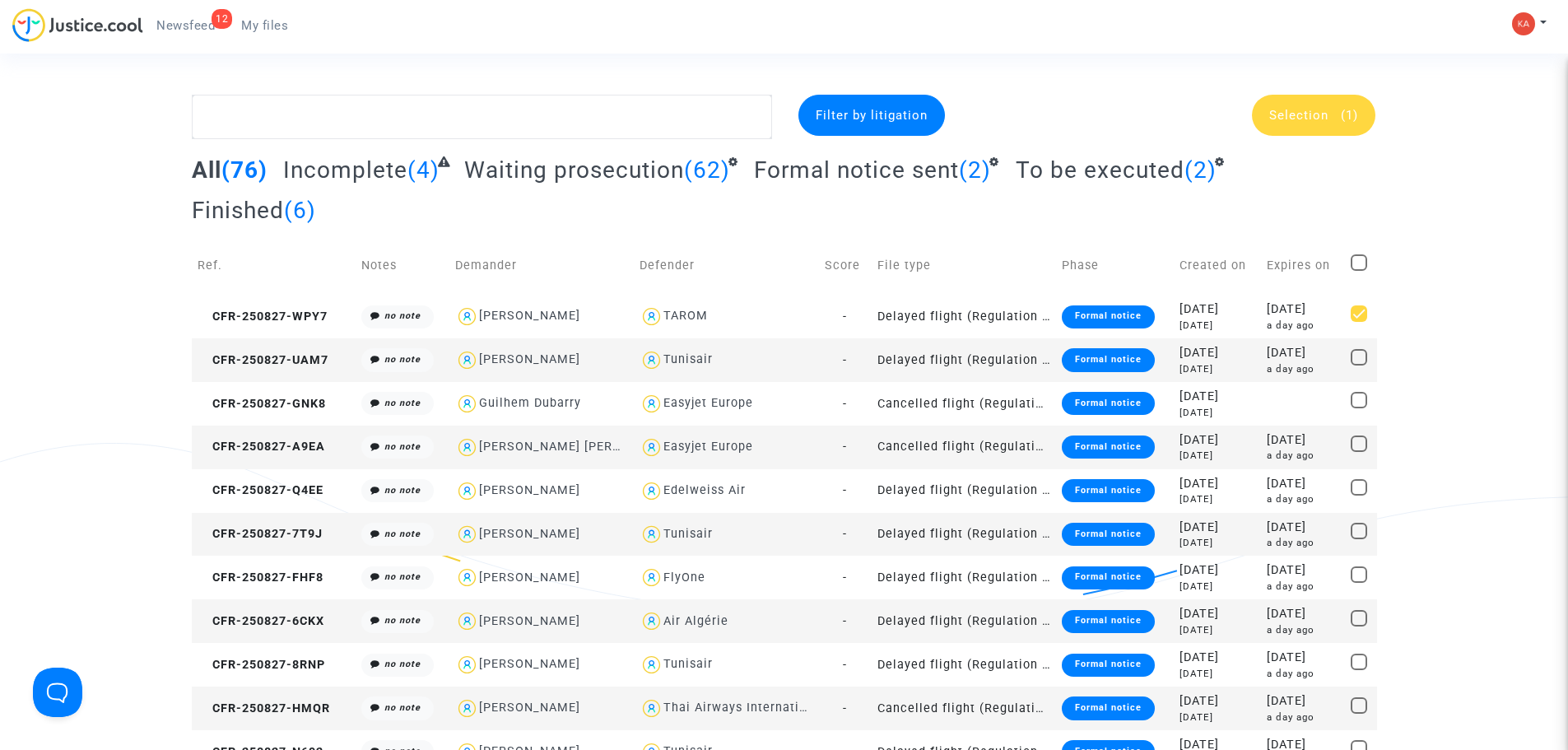
checkbox input "true"
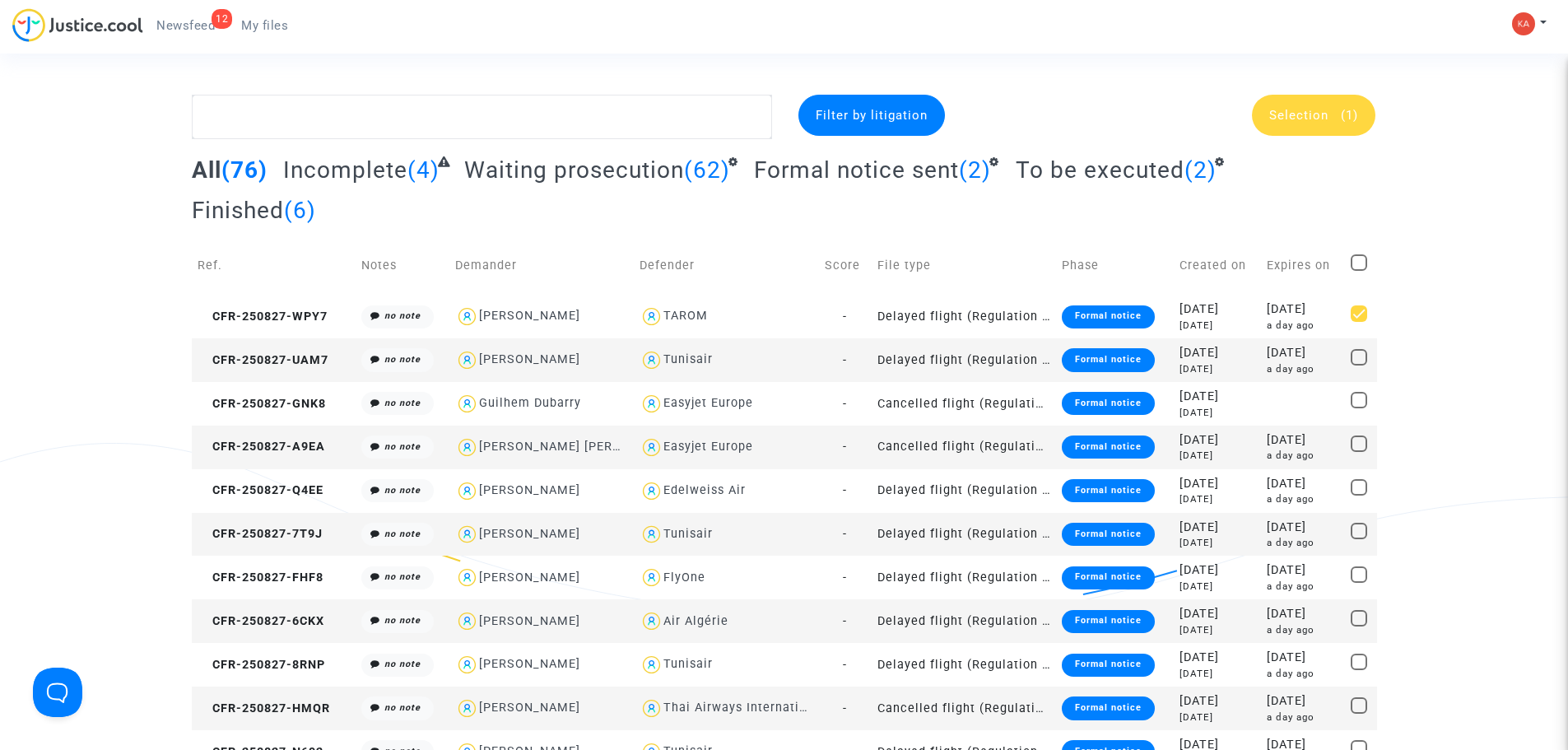
checkbox input "true"
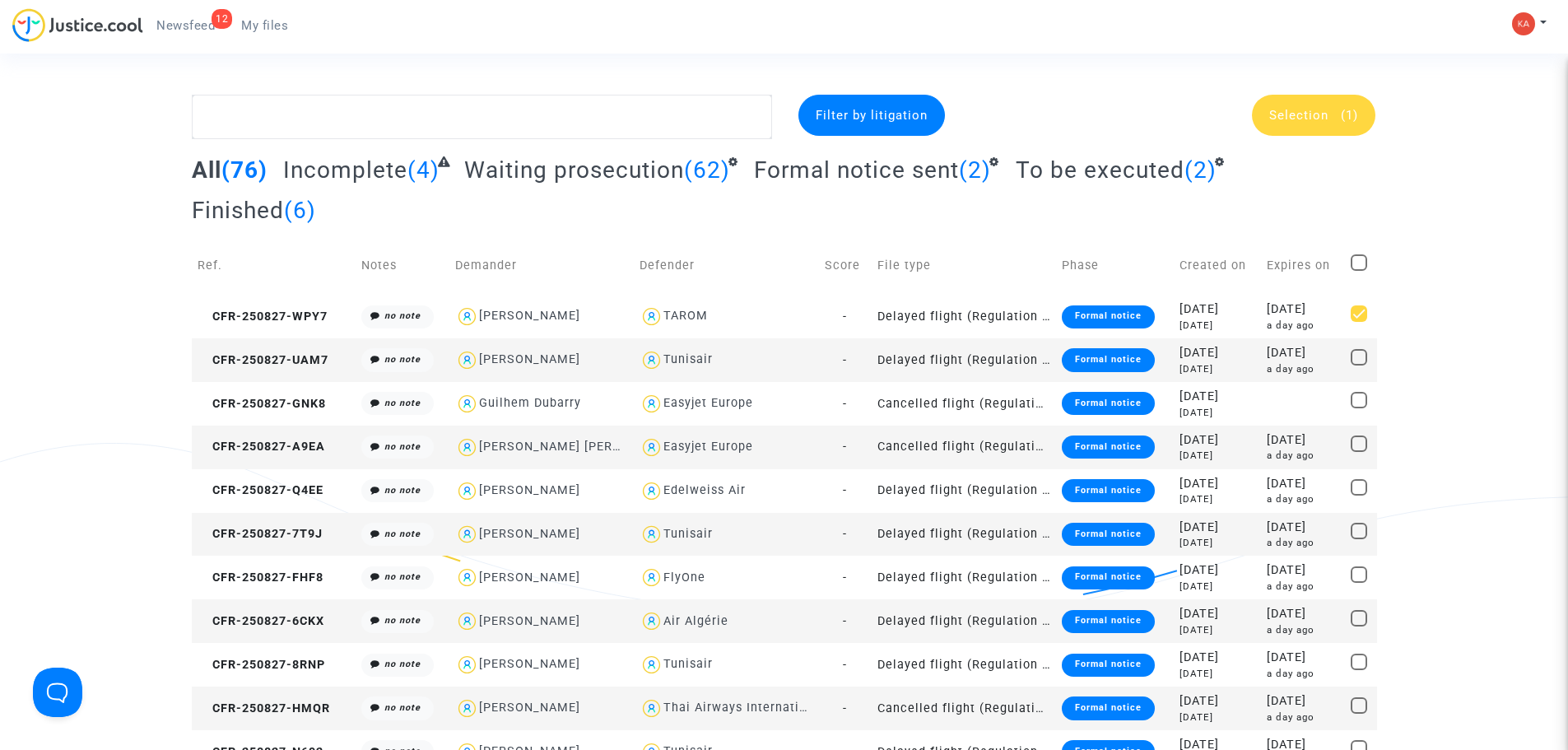
checkbox input "true"
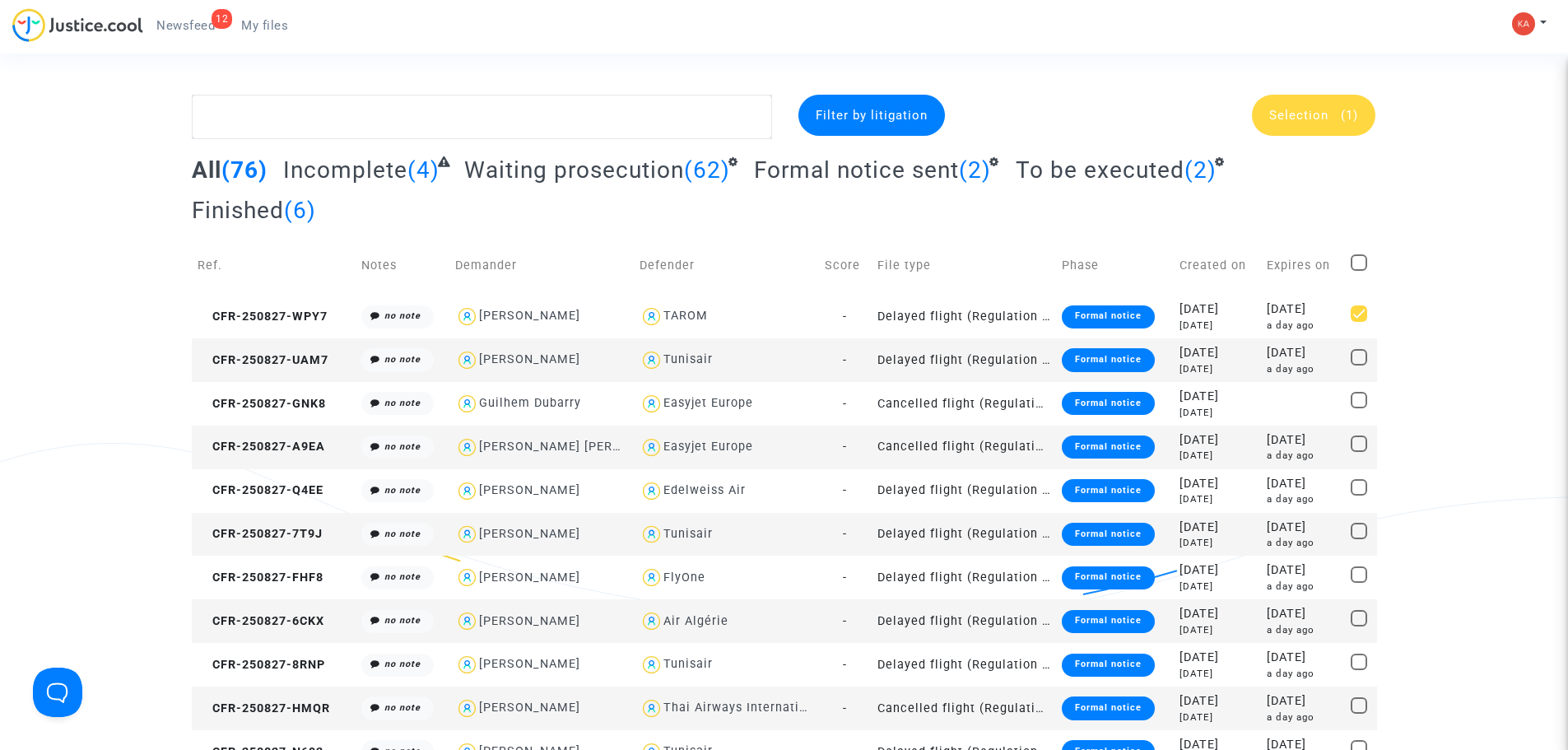
checkbox input "true"
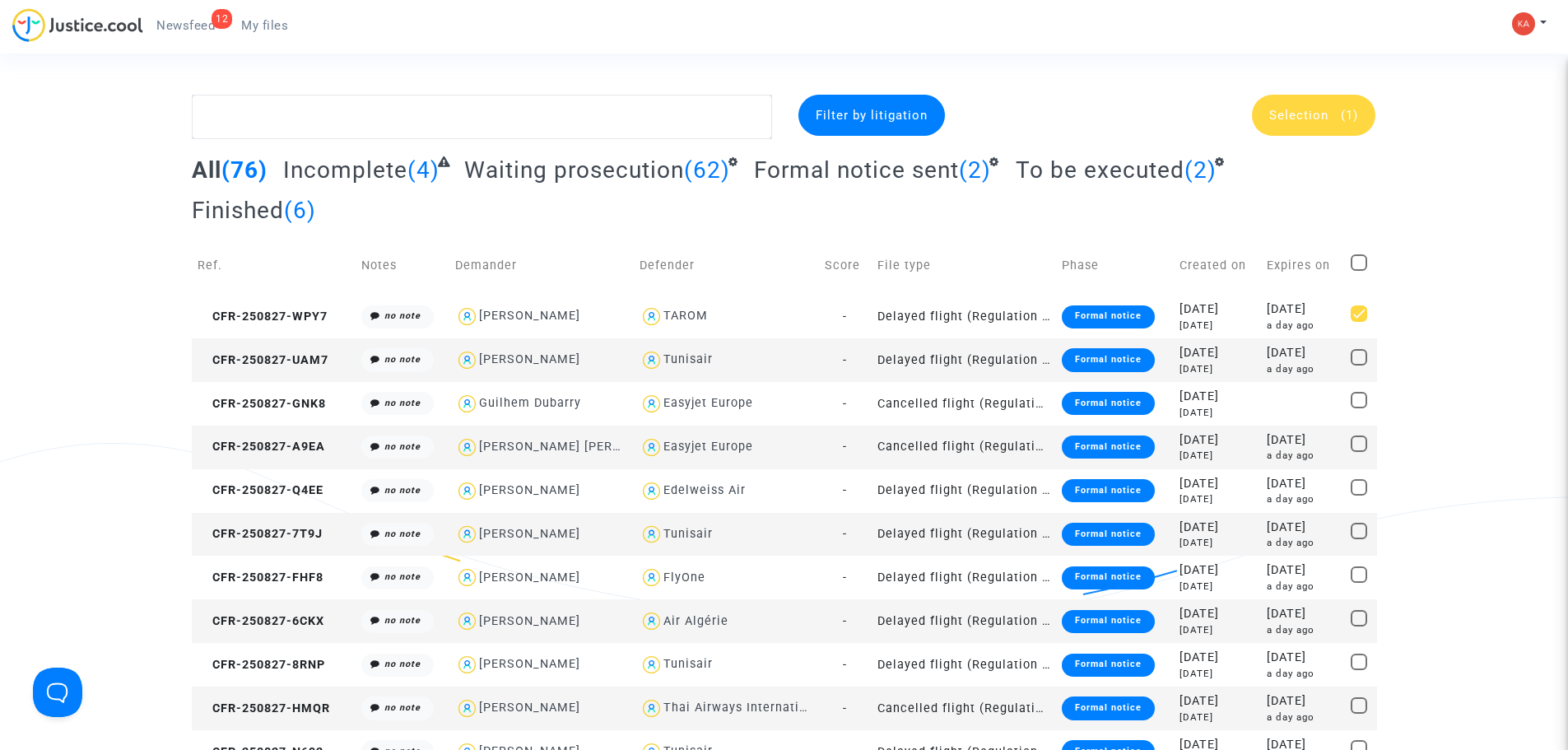
checkbox input "true"
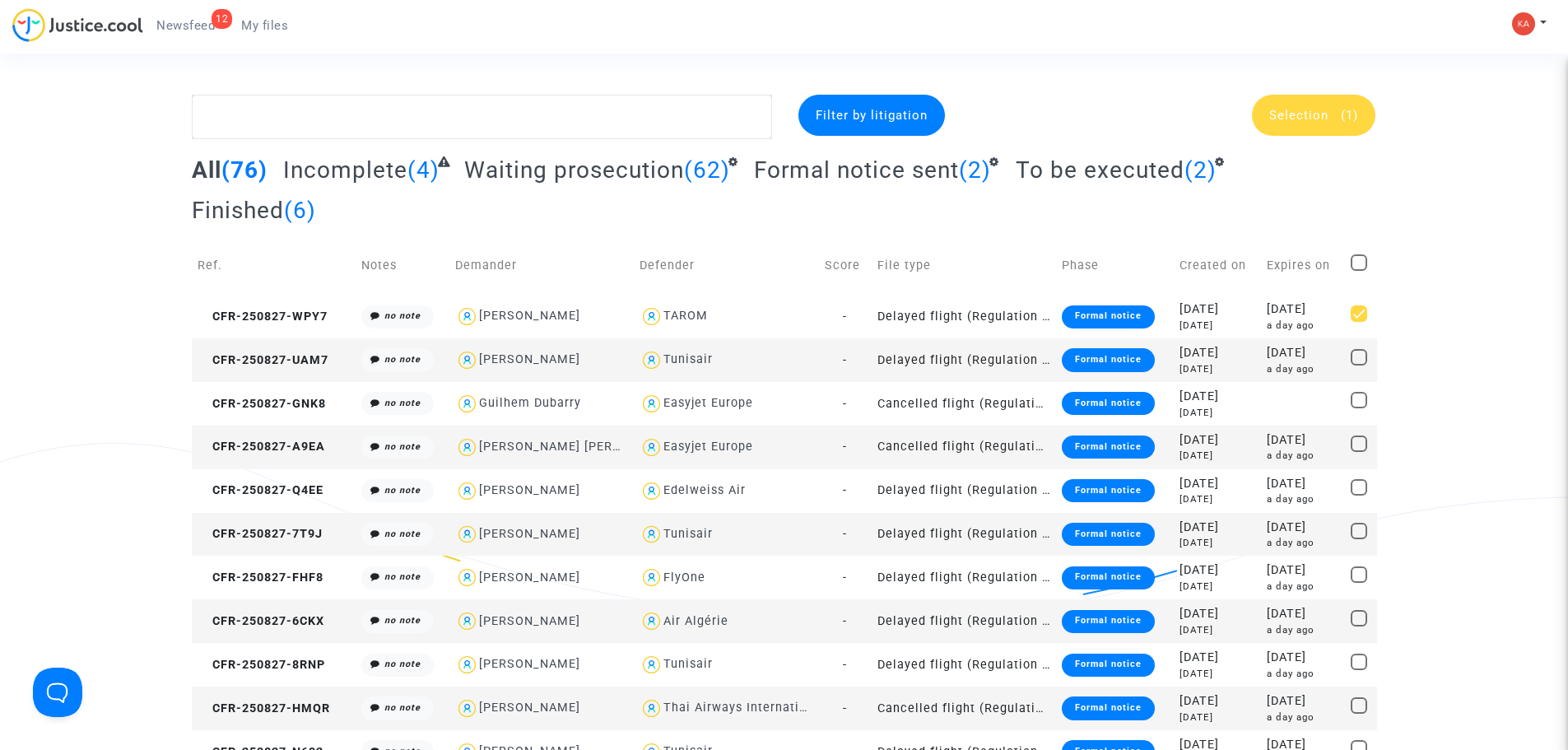
checkbox input "true"
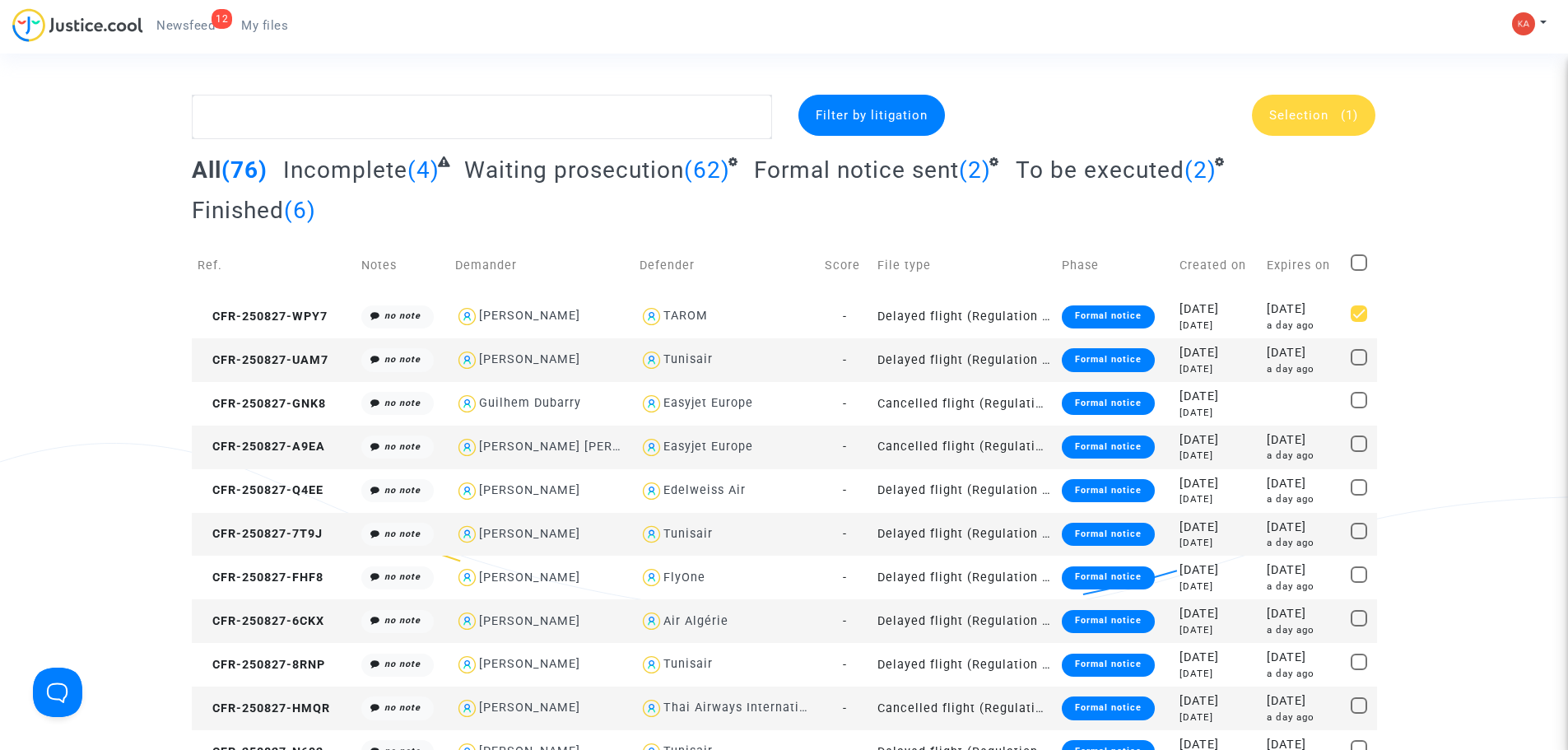
checkbox input "true"
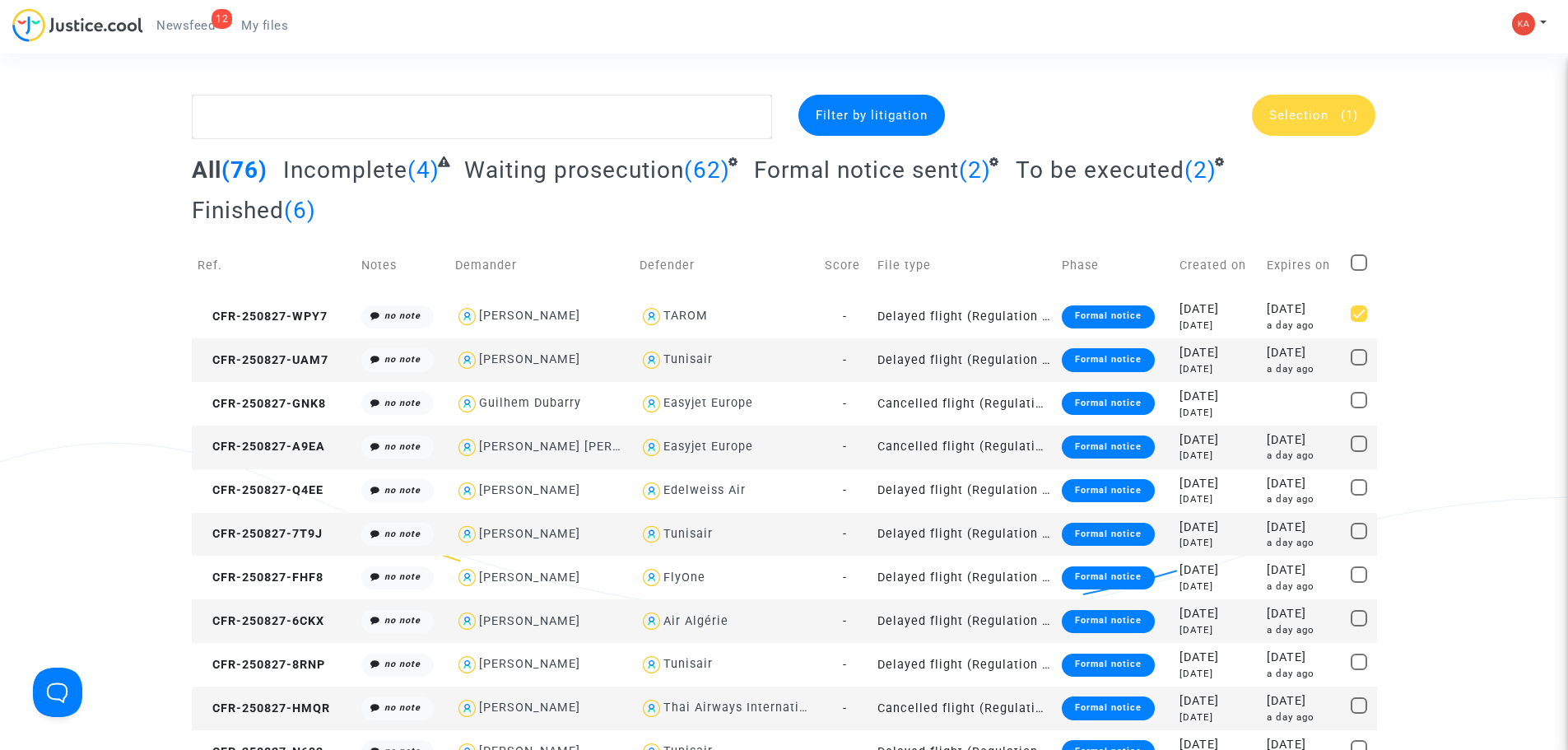
checkbox input "true"
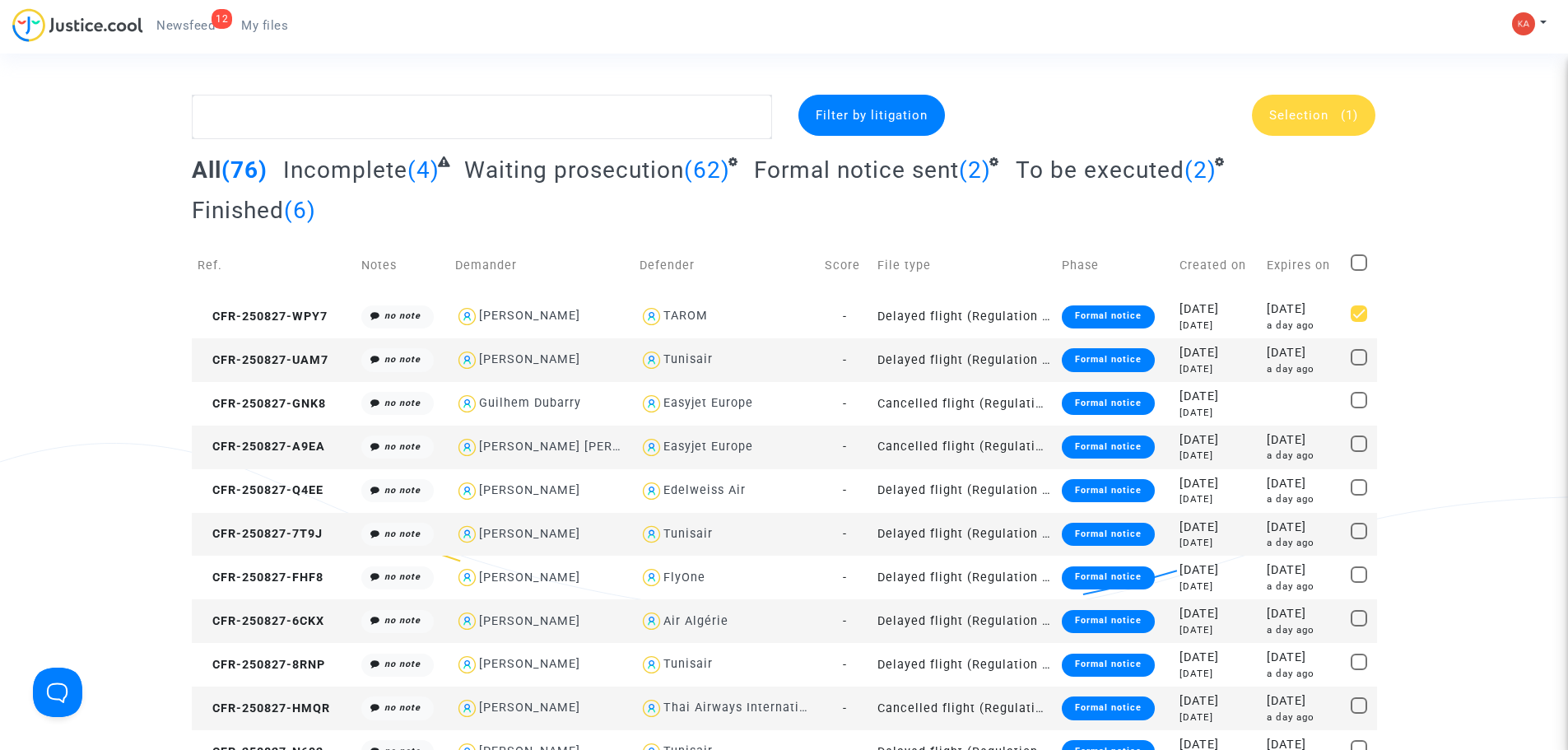
checkbox input "true"
click at [1264, 111] on span "(76)" at bounding box center [1346, 115] width 25 height 15
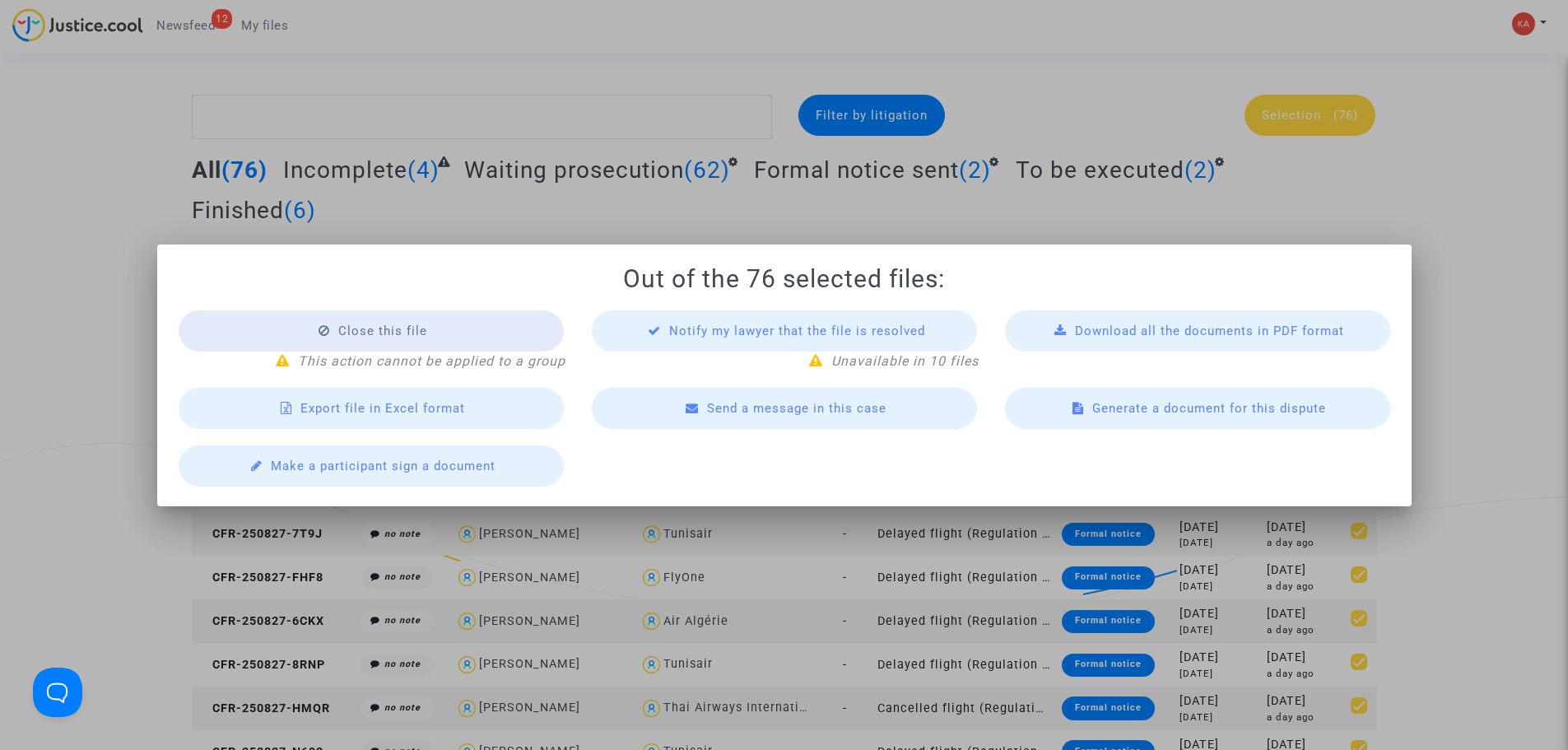
click at [426, 408] on span "Export file in Excel format" at bounding box center [382, 408] width 165 height 15
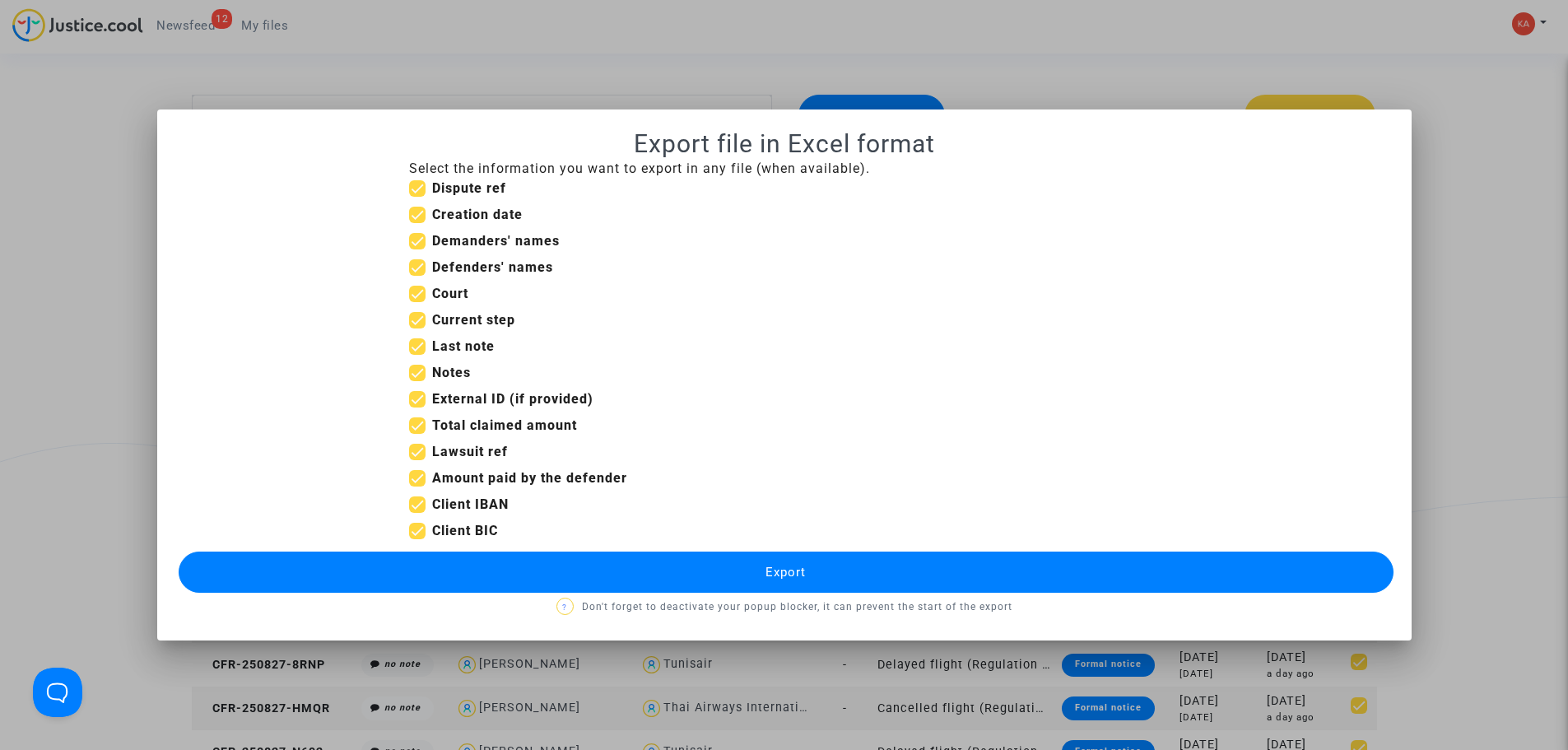
click at [751, 567] on button "Export" at bounding box center [786, 572] width 1216 height 41
